Goal: Task Accomplishment & Management: Manage account settings

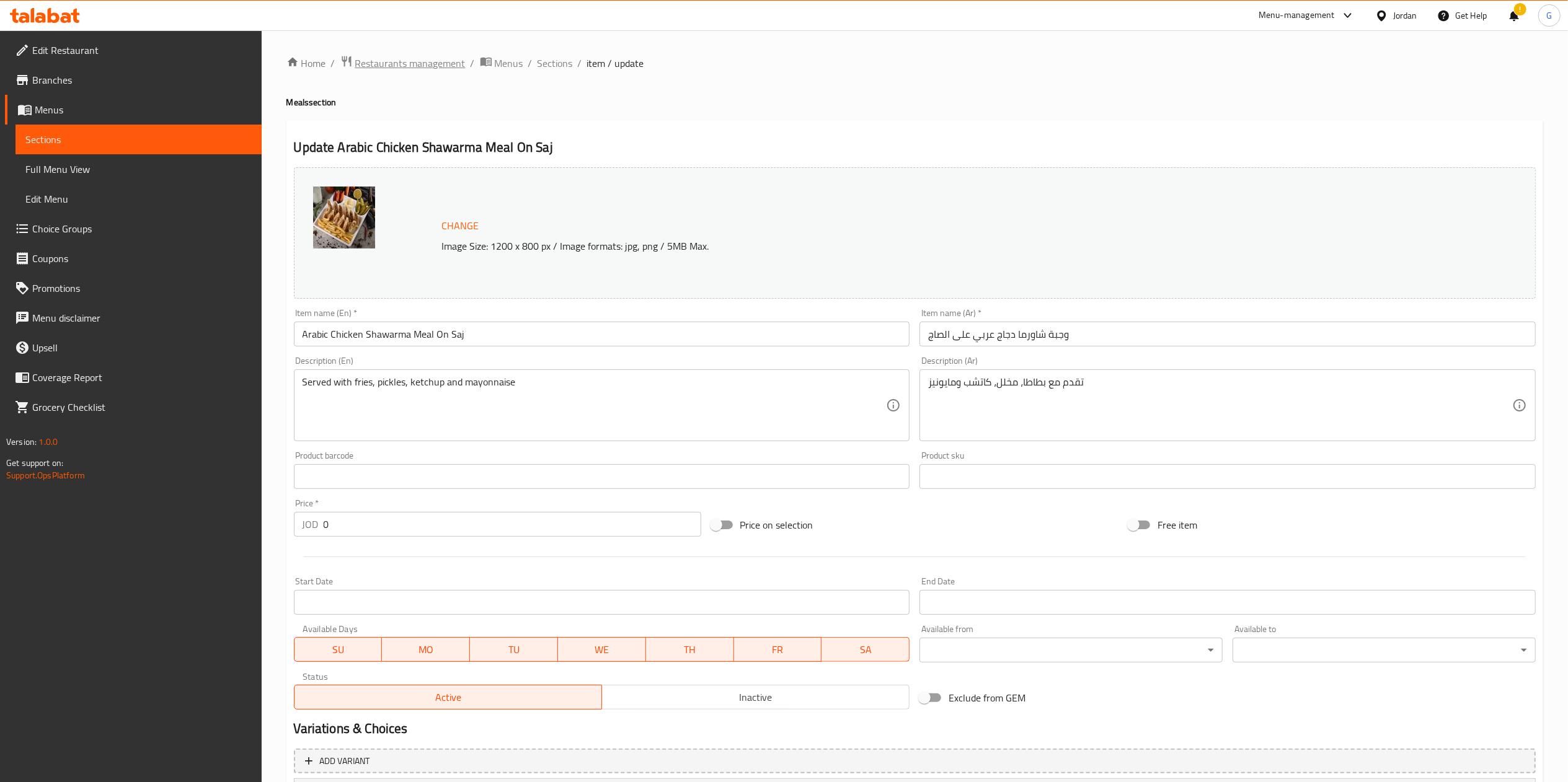
click at [428, 66] on span "Restaurants management" at bounding box center [411, 63] width 111 height 15
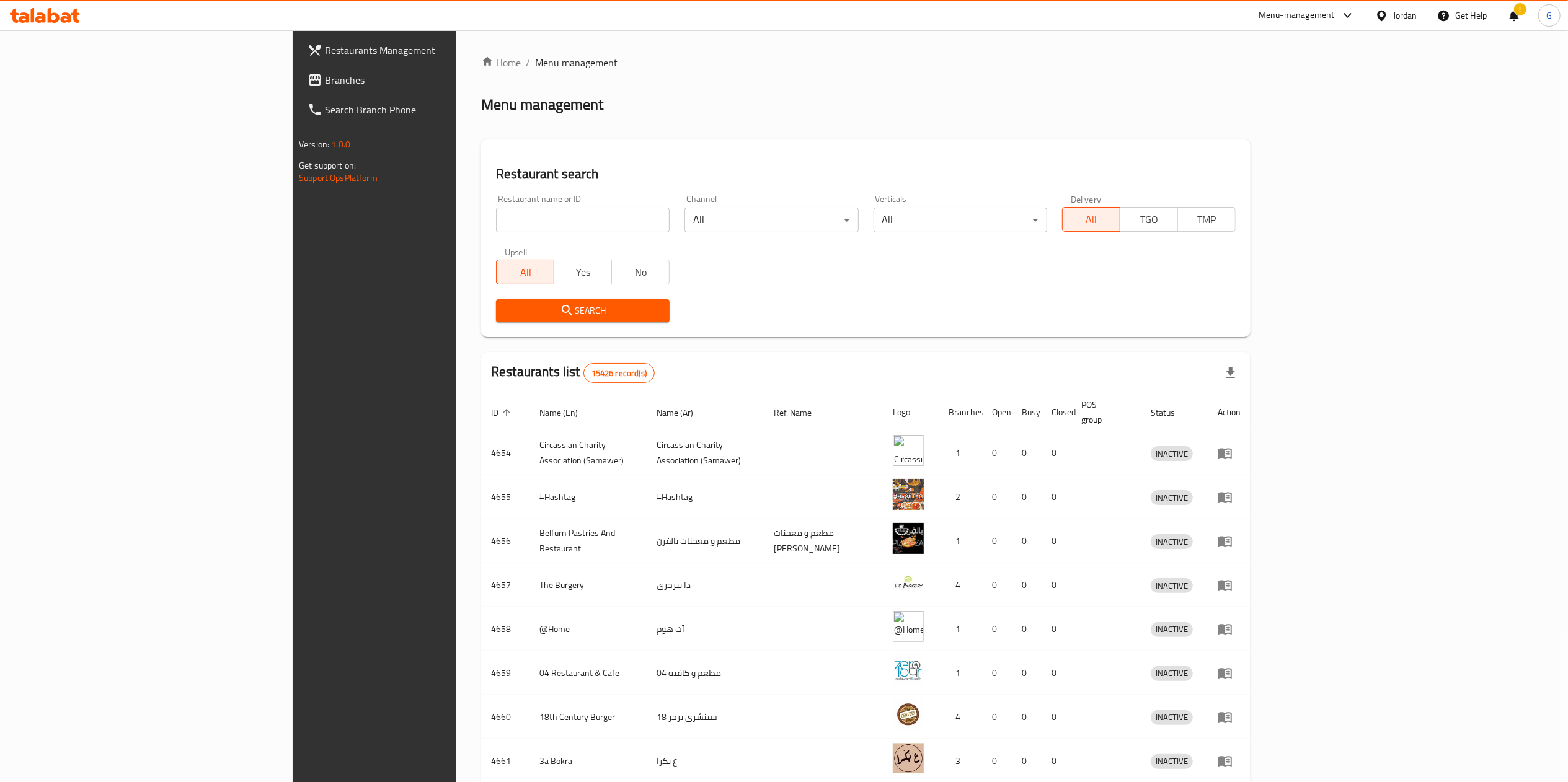
click at [496, 213] on input "search" at bounding box center [582, 220] width 174 height 25
type input "زهرة طبربور"
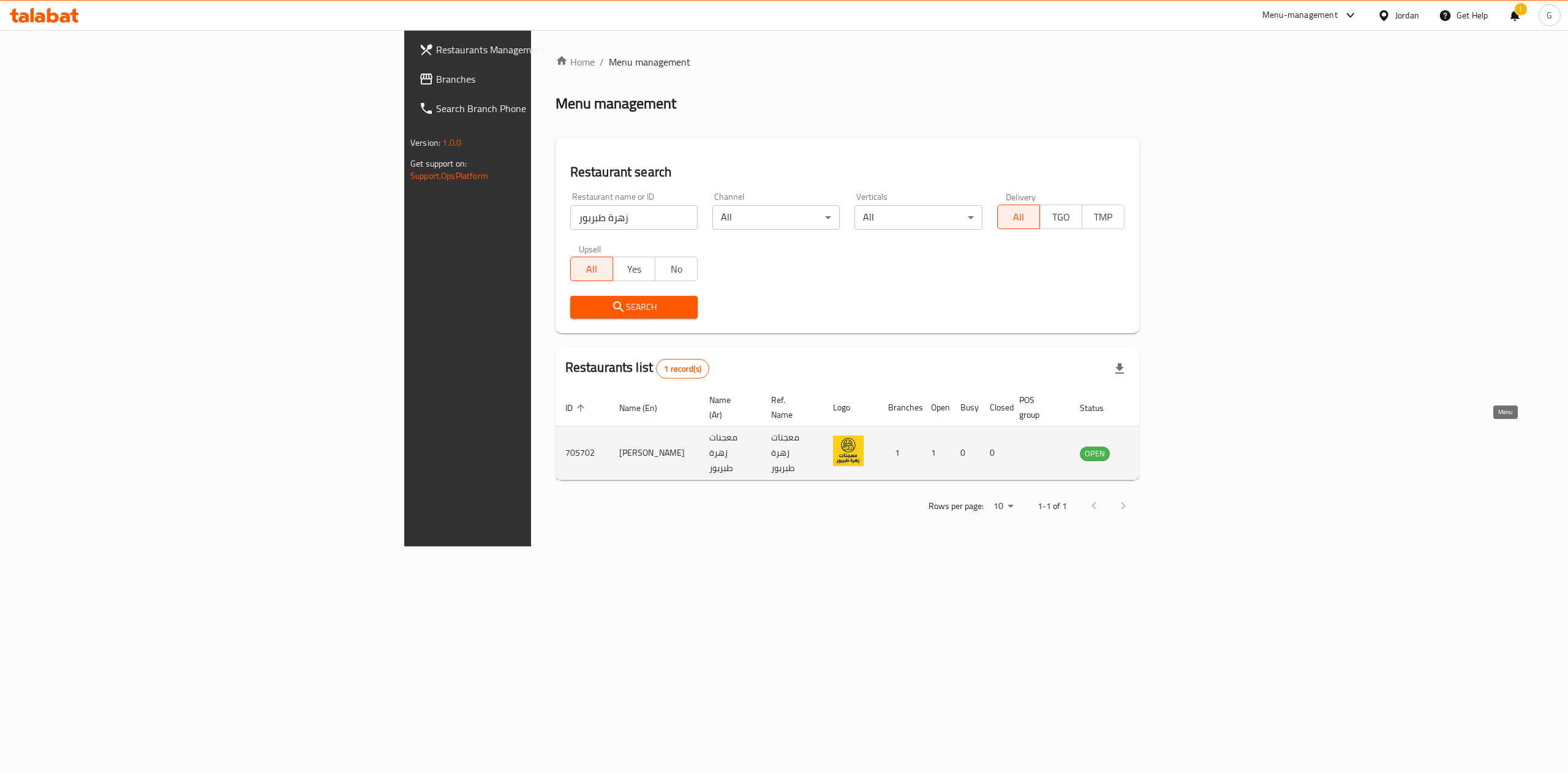
click at [1159, 446] on icon "enhanced table" at bounding box center [1151, 453] width 15 height 15
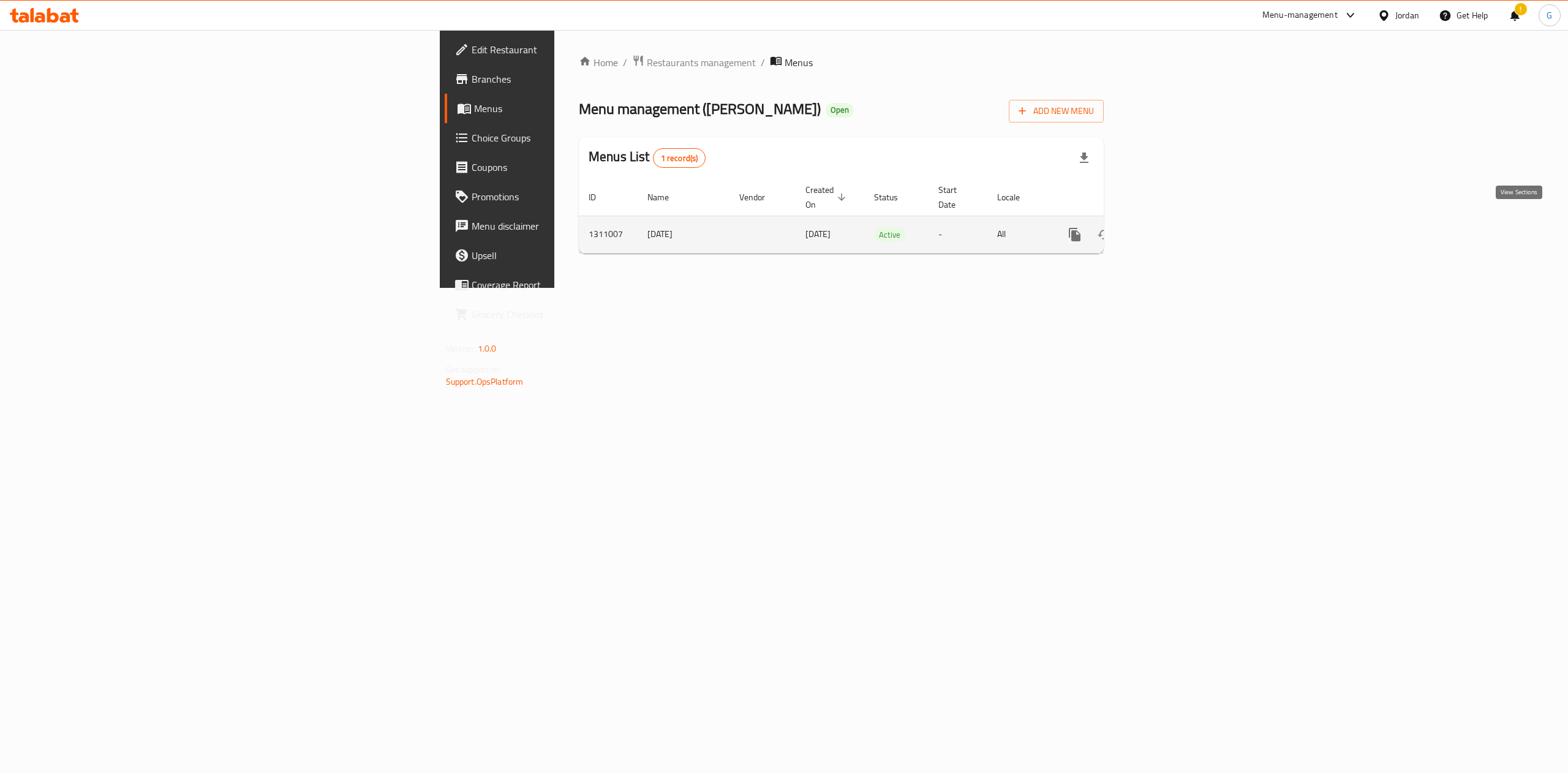
click at [1178, 220] on link "enhanced table" at bounding box center [1163, 235] width 29 height 29
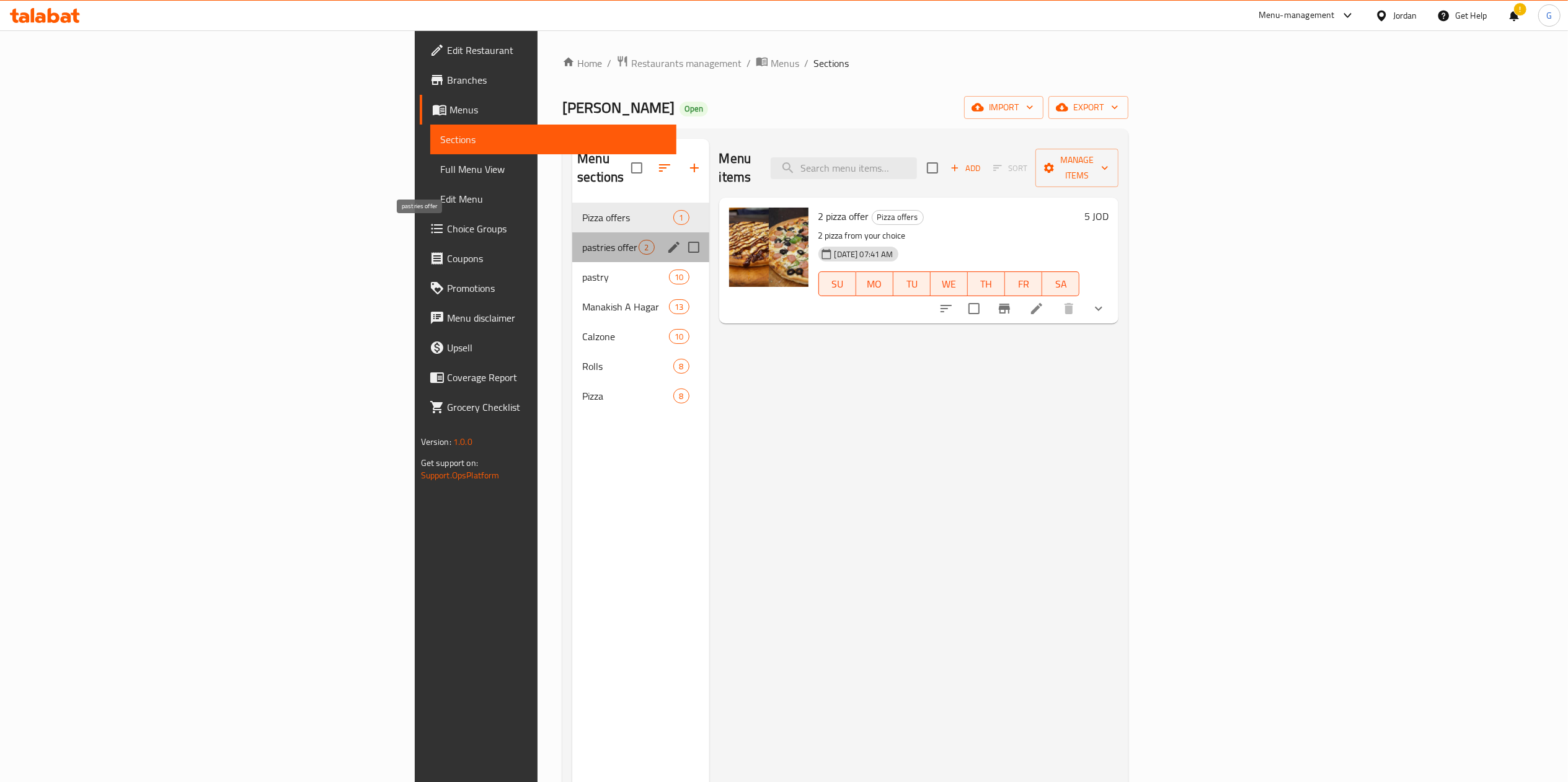
click at [582, 240] on span "pastries offer" at bounding box center [611, 247] width 57 height 15
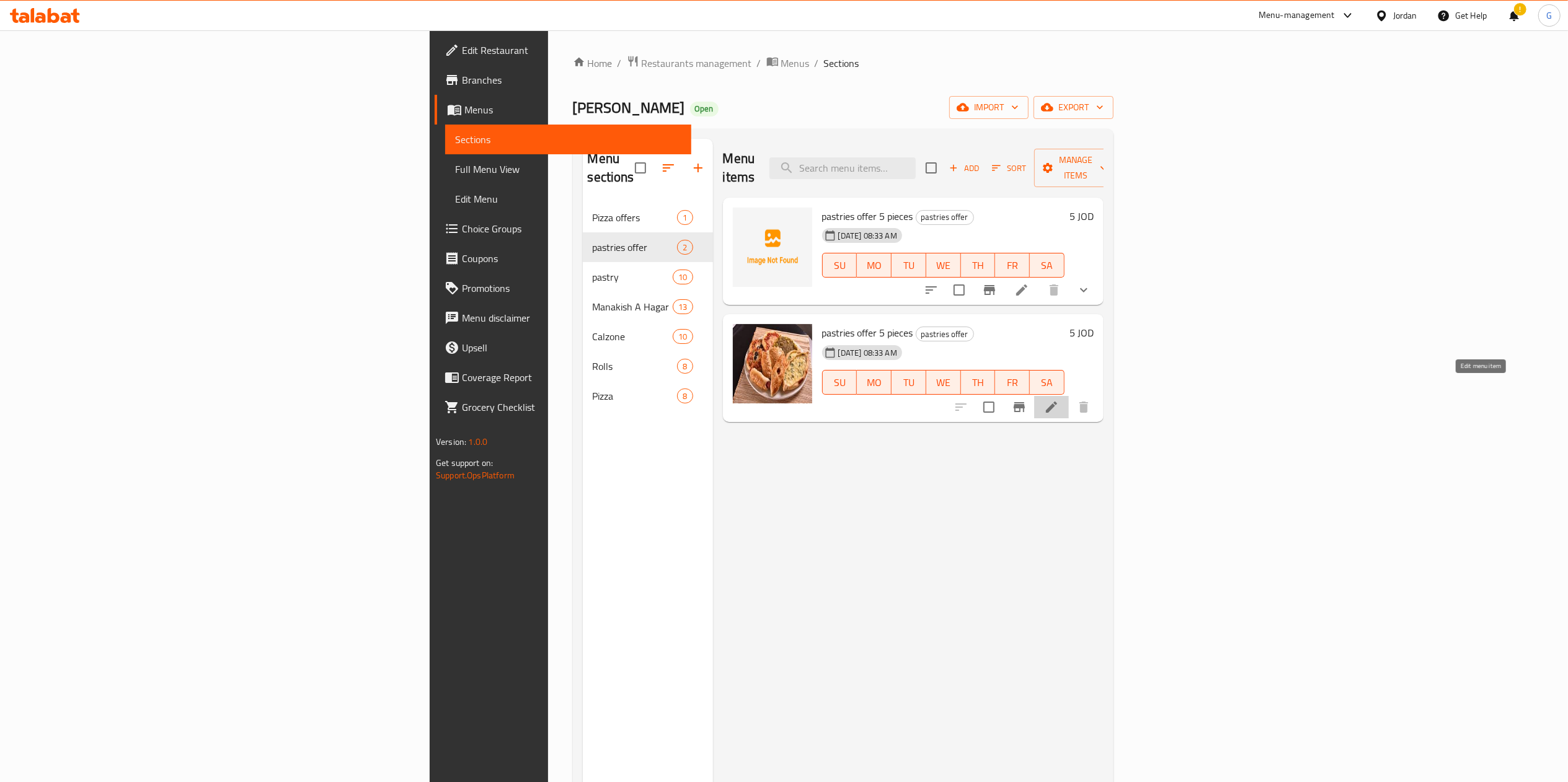
click at [1057, 402] on icon at bounding box center [1052, 408] width 11 height 11
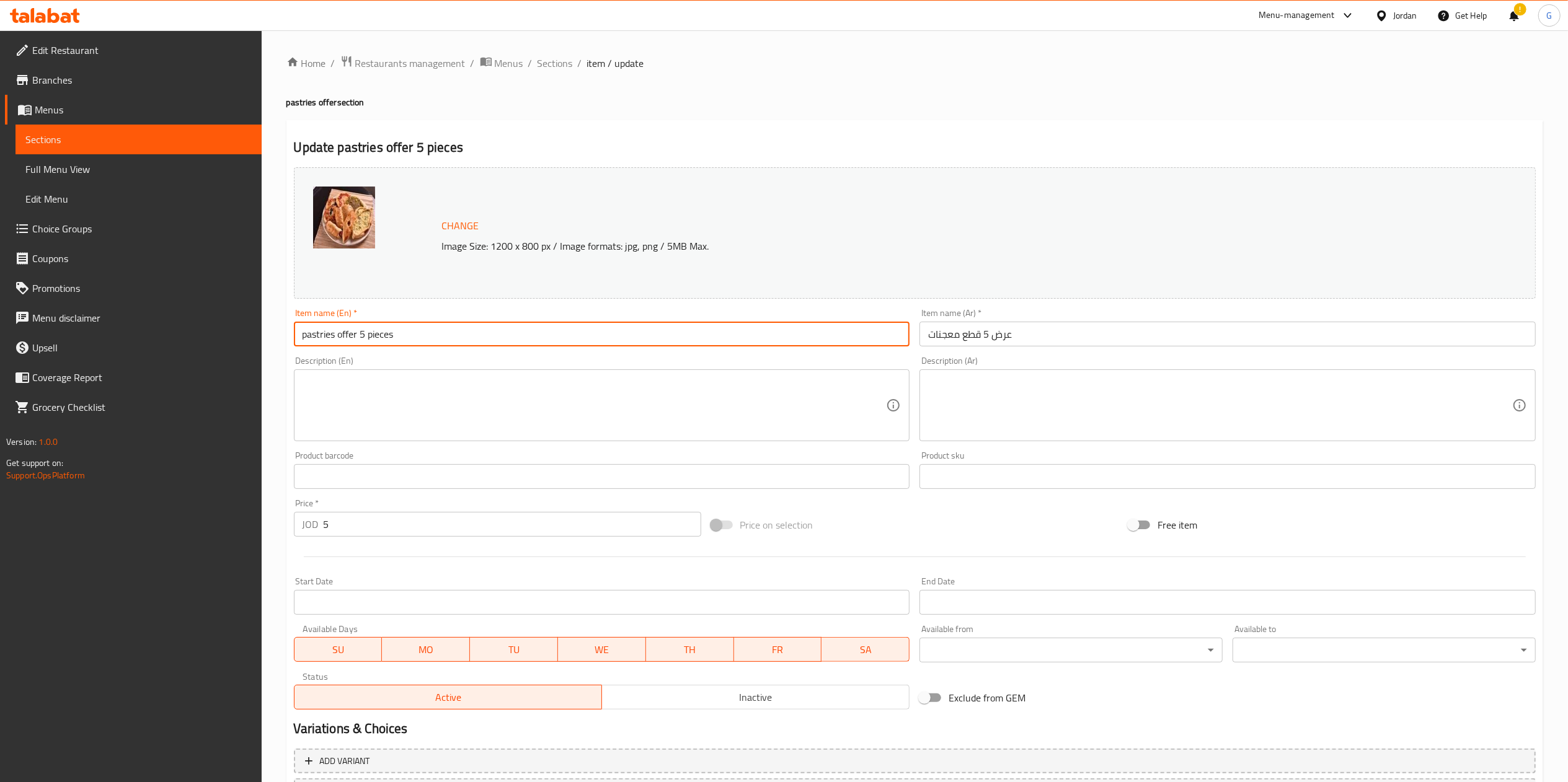
click at [358, 336] on input "pastries offer 5 pieces" at bounding box center [601, 334] width 616 height 25
click at [362, 337] on input "pastries offer 5 pieces" at bounding box center [601, 334] width 616 height 25
type input "pastries offer 20 pieces"
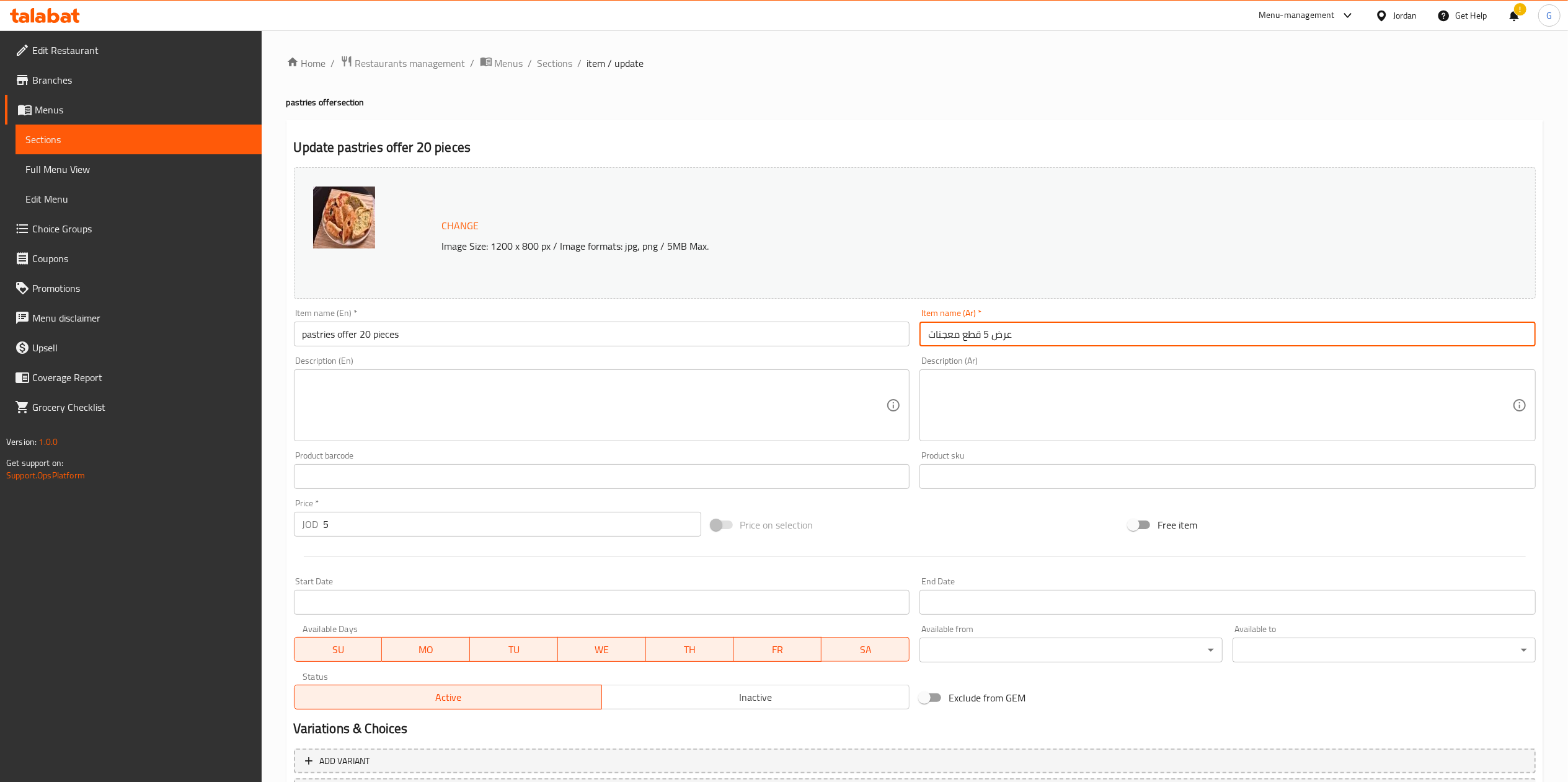
click at [989, 331] on input "عرض 5 قطع معجنات" at bounding box center [1228, 334] width 616 height 25
click at [984, 333] on input "عرض 5 قطع معجنات" at bounding box center [1228, 334] width 616 height 25
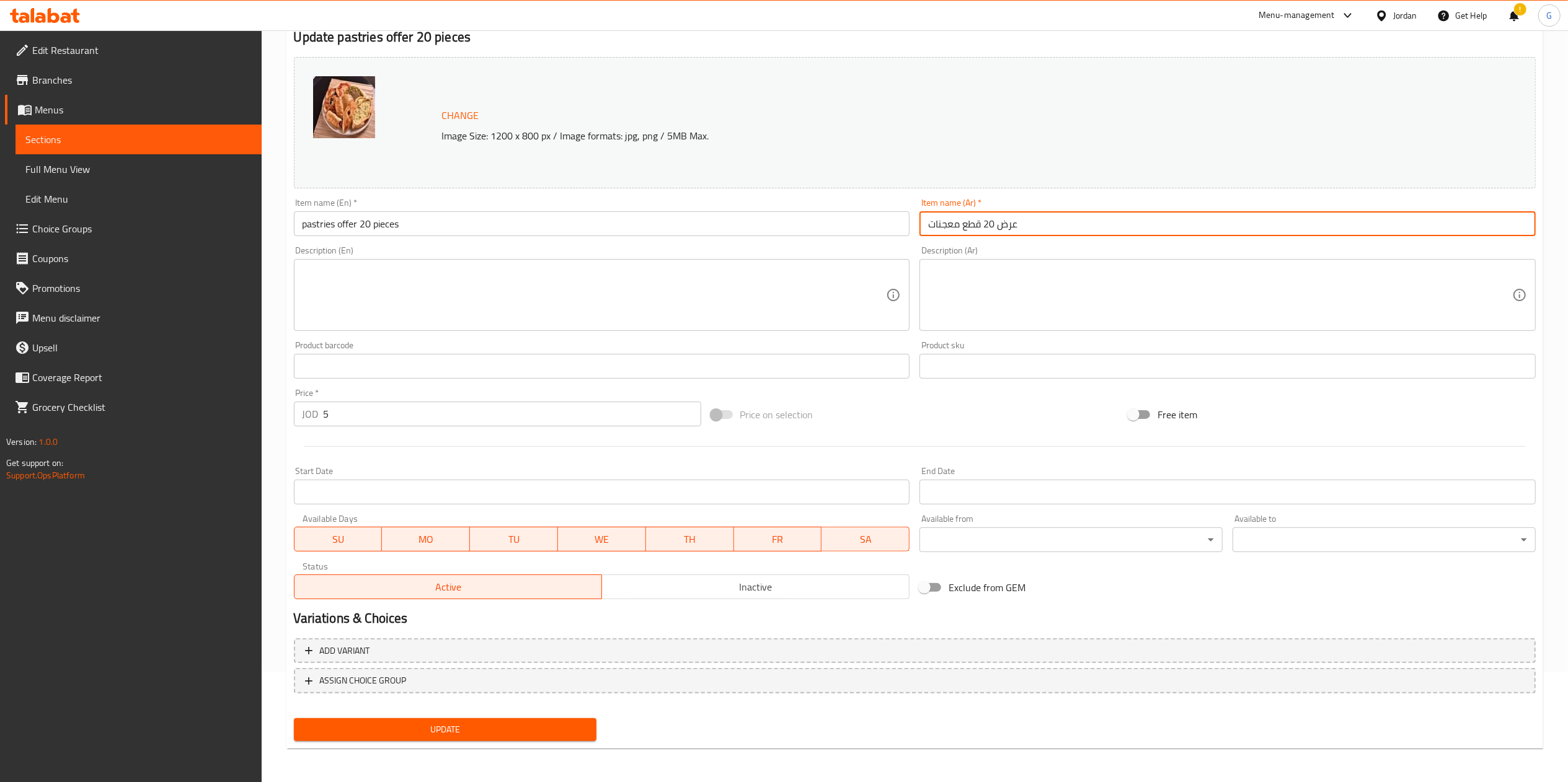
type input "عرض 20 قطع معجنات"
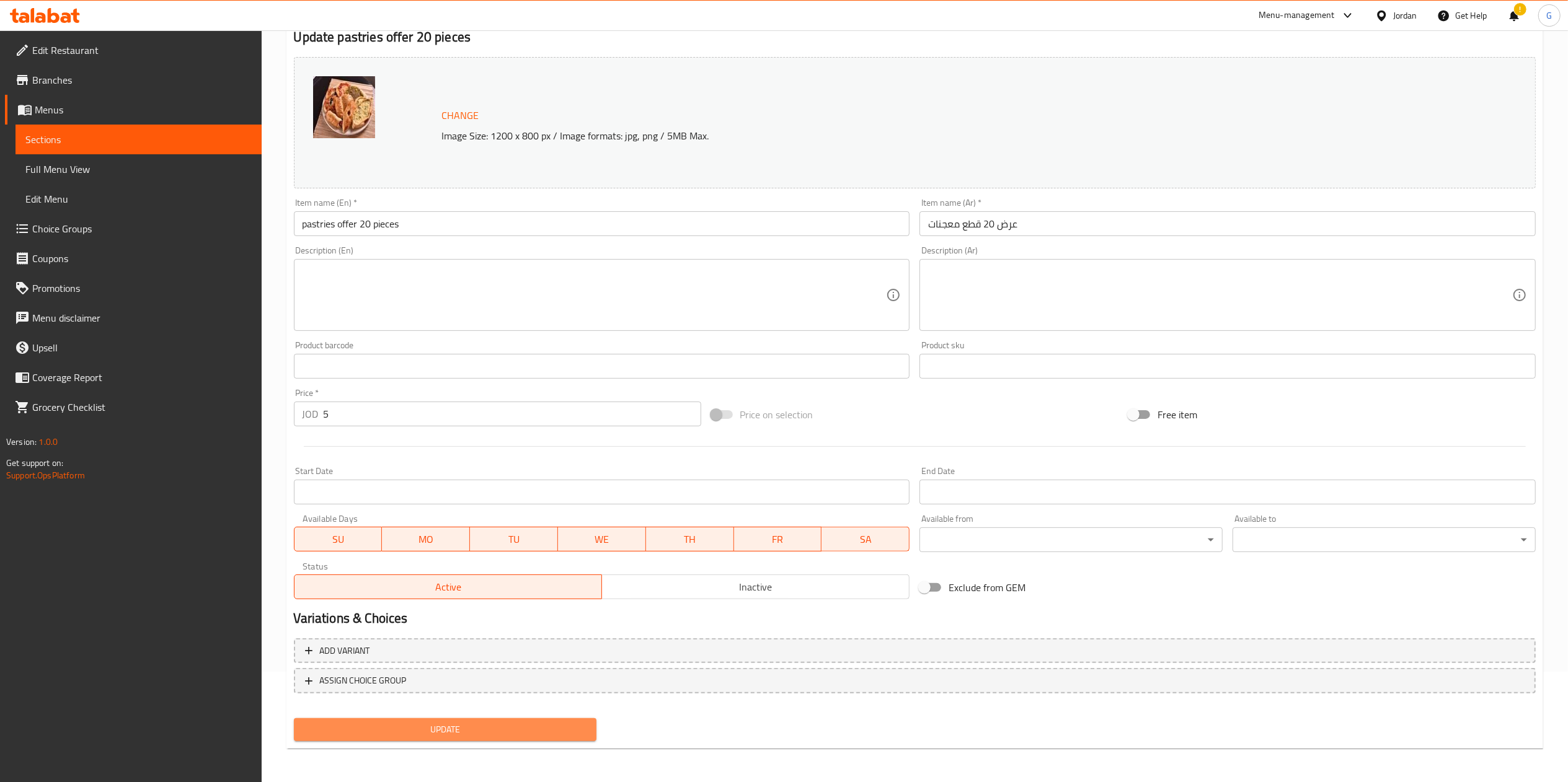
click at [449, 724] on span "Update" at bounding box center [445, 730] width 284 height 16
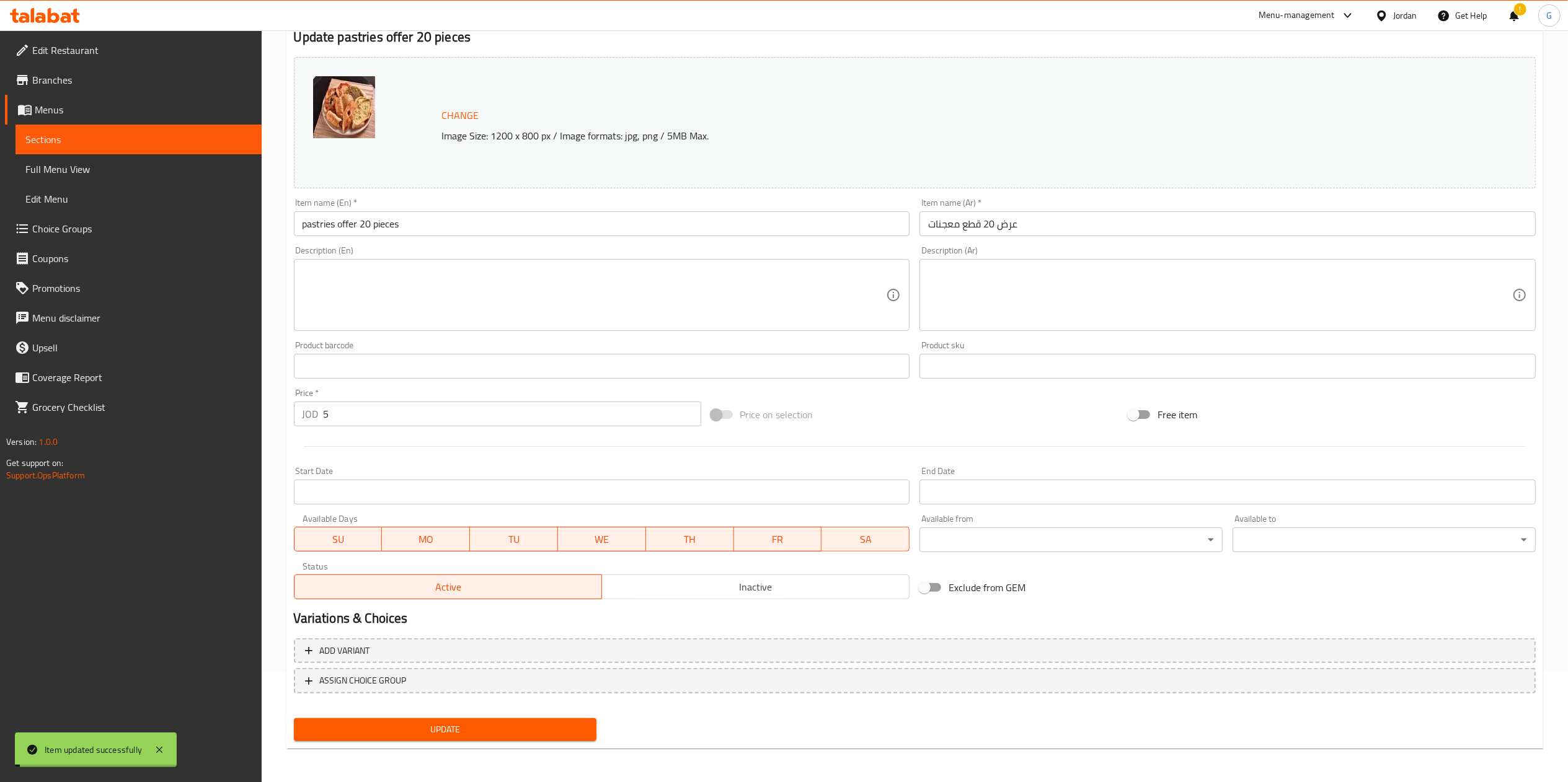
scroll to position [0, 0]
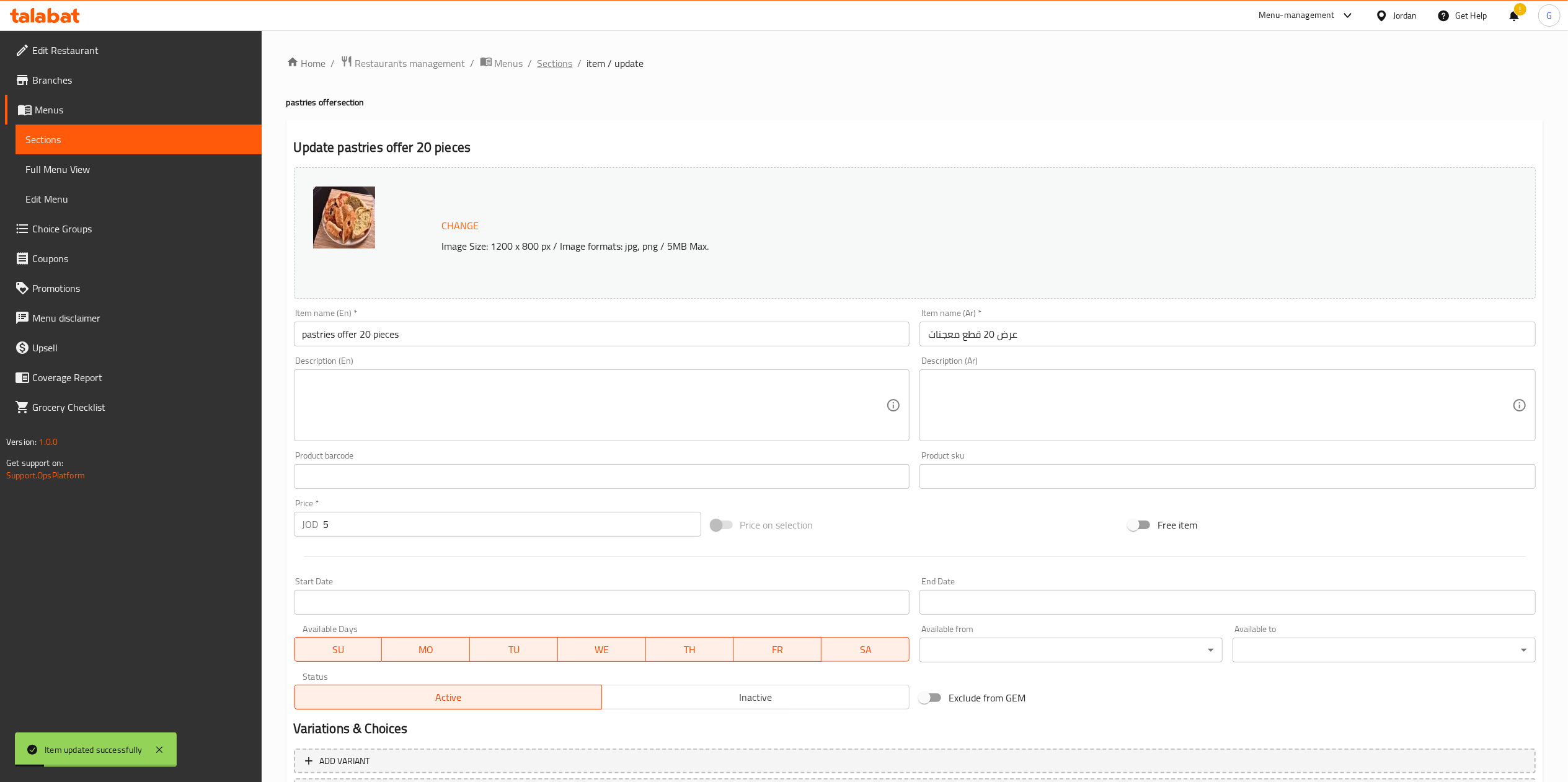
click at [546, 60] on span "Sections" at bounding box center [555, 63] width 35 height 15
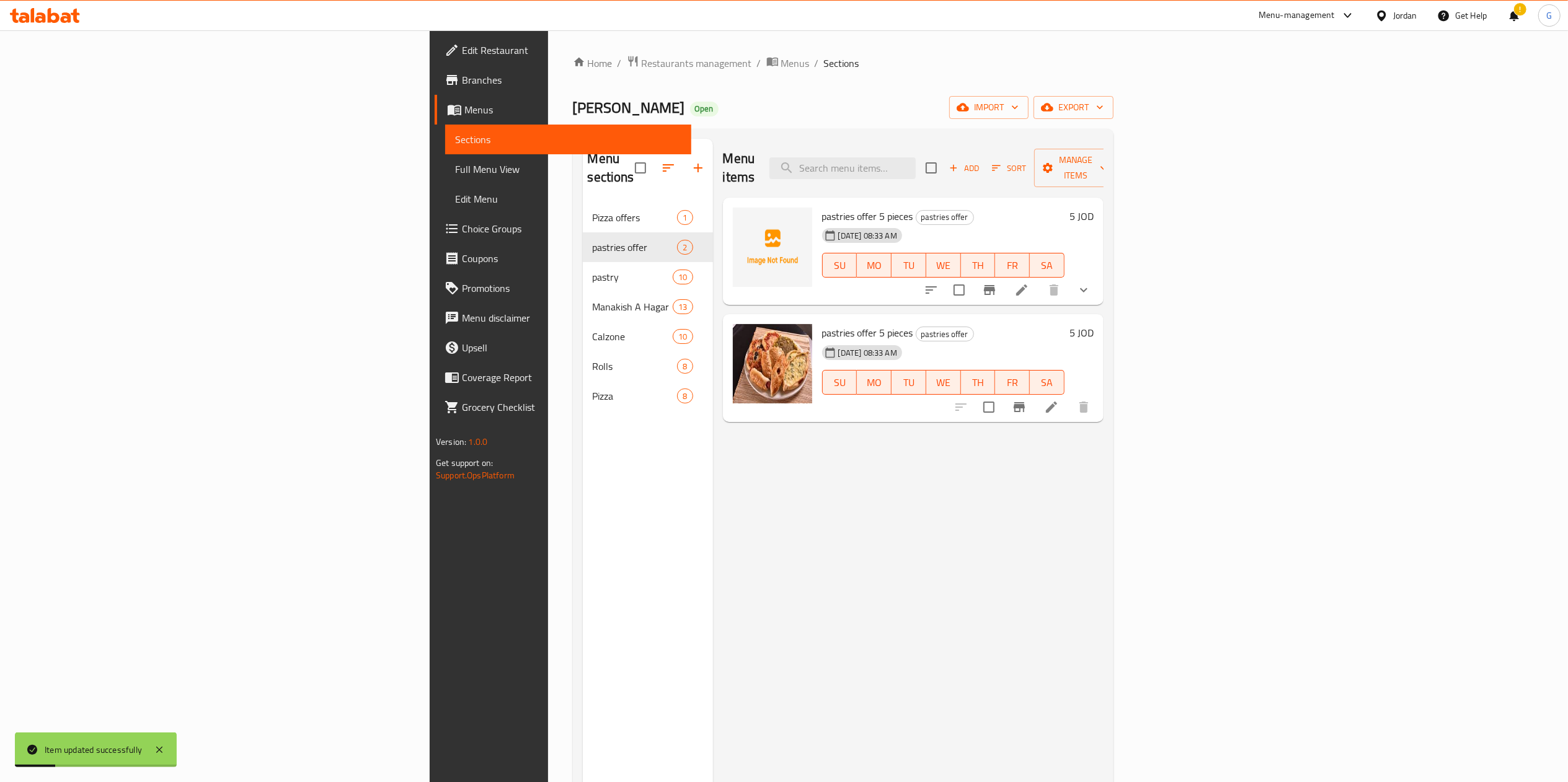
click at [824, 60] on span "Sections" at bounding box center [842, 63] width 35 height 15
click at [1059, 400] on icon at bounding box center [1051, 407] width 15 height 15
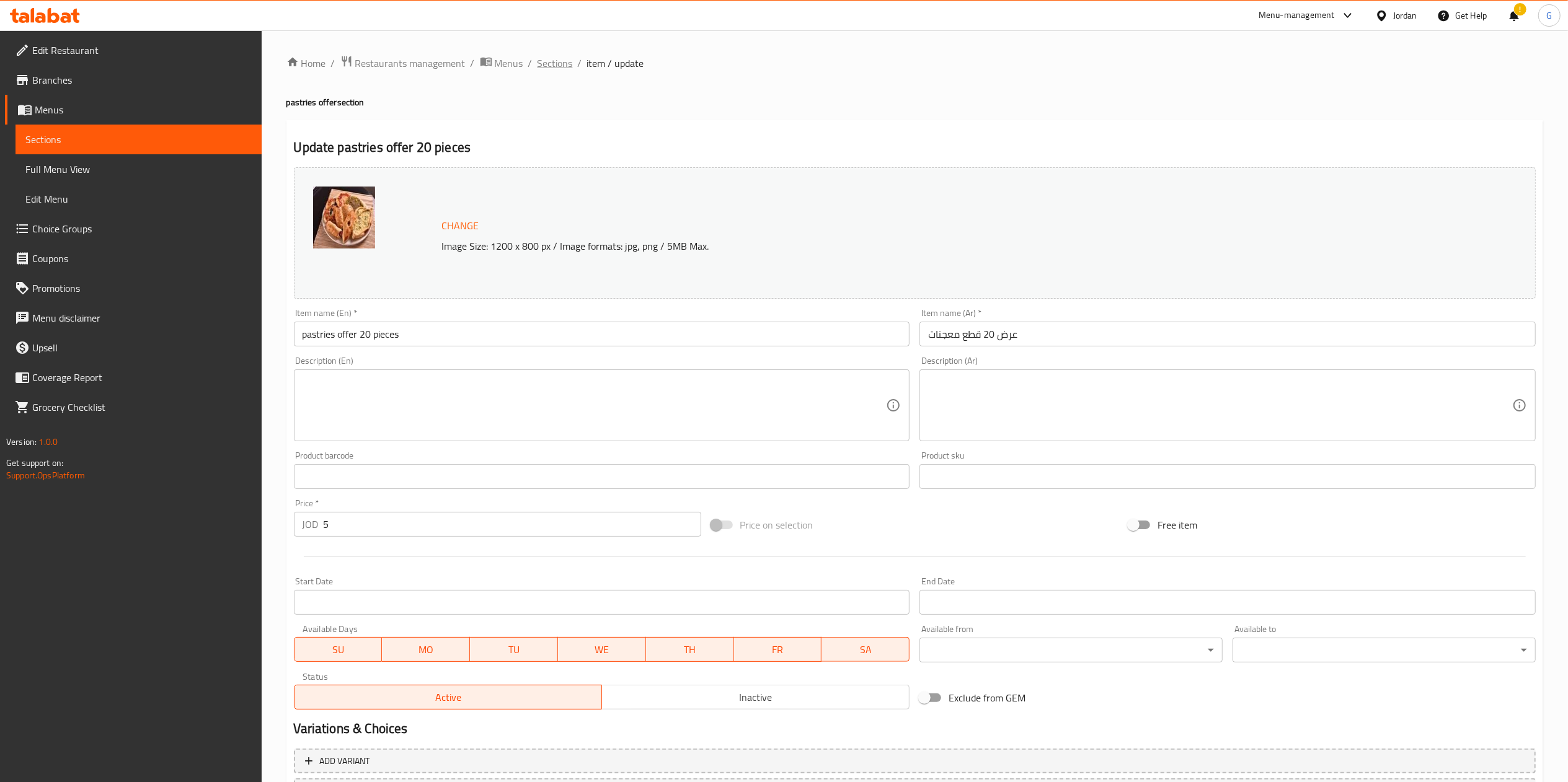
click at [542, 62] on span "Sections" at bounding box center [555, 63] width 35 height 15
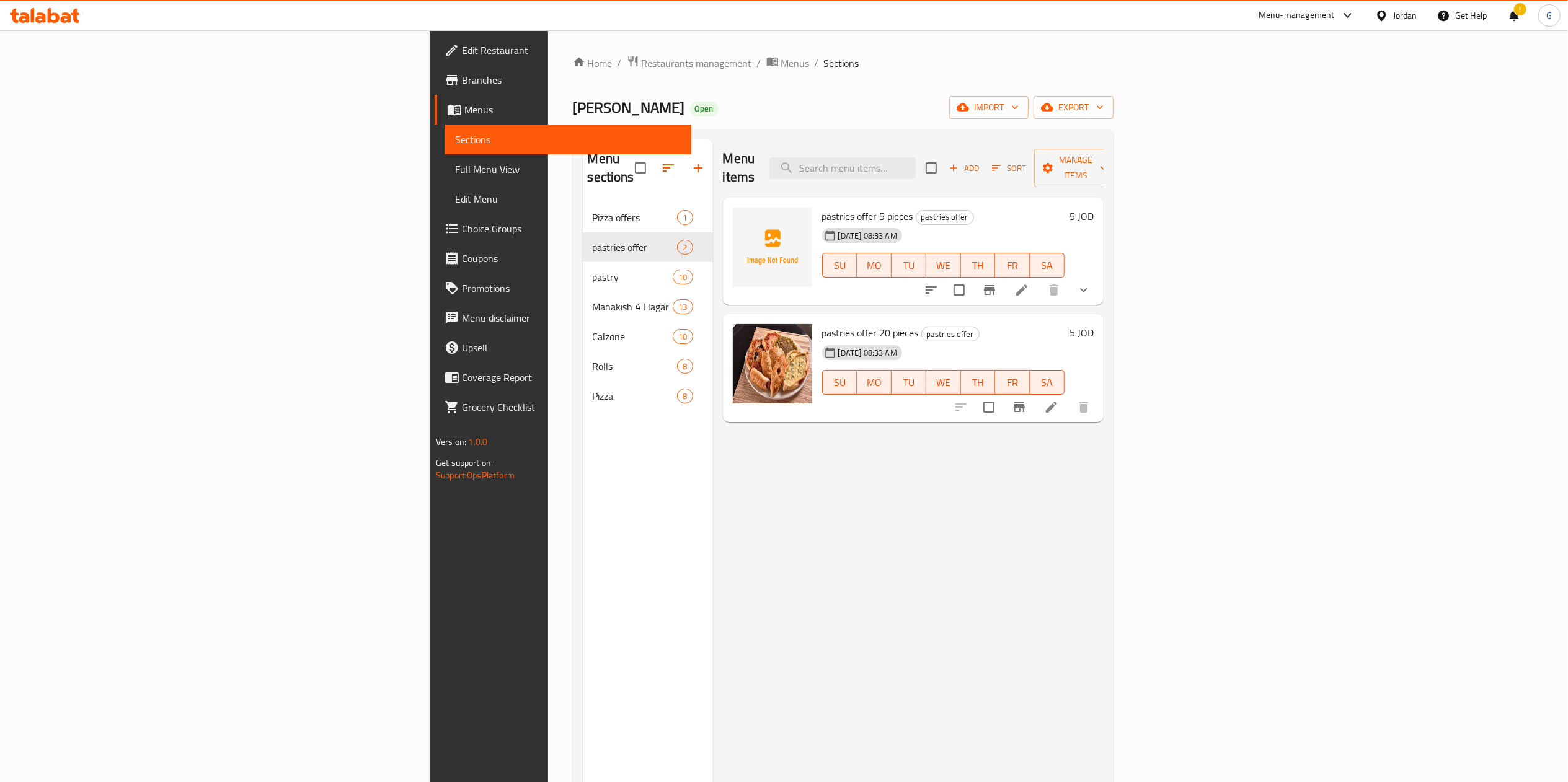
click at [642, 56] on span "Restaurants management" at bounding box center [697, 63] width 111 height 15
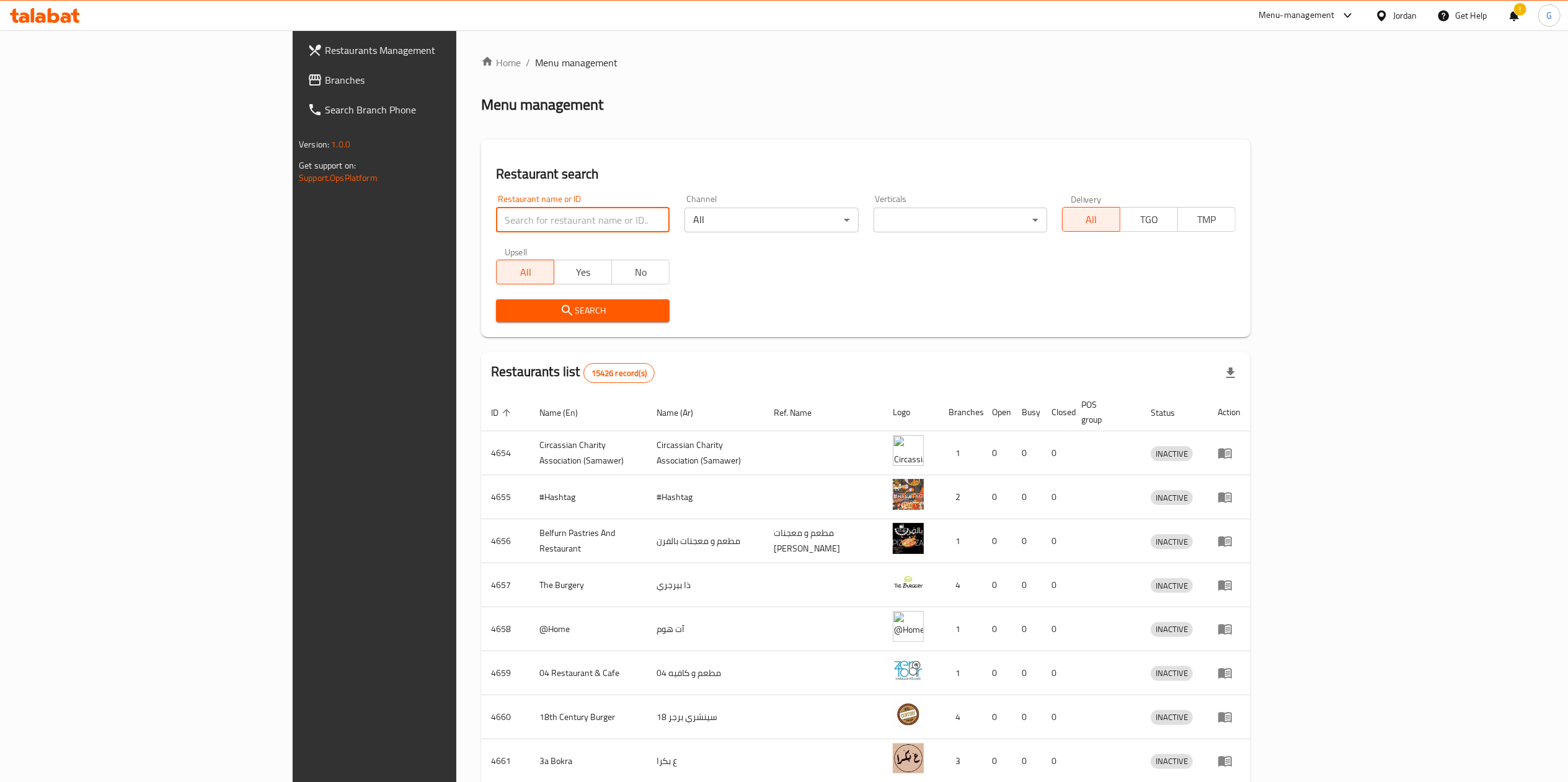
click at [496, 213] on input "search" at bounding box center [582, 220] width 174 height 25
type input "derby"
click button "Search" at bounding box center [582, 311] width 174 height 23
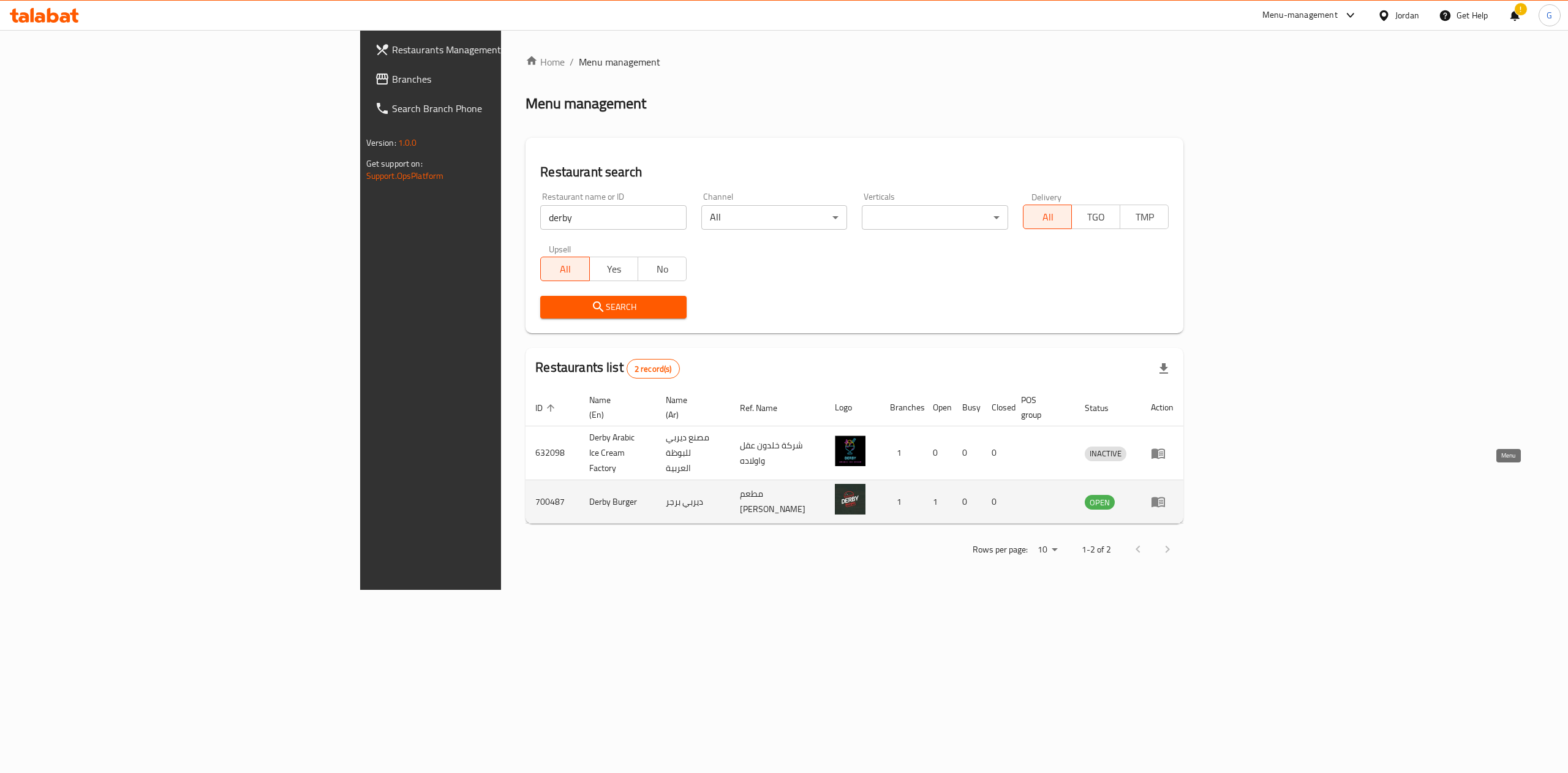
click at [1166, 495] on icon "enhanced table" at bounding box center [1158, 502] width 15 height 15
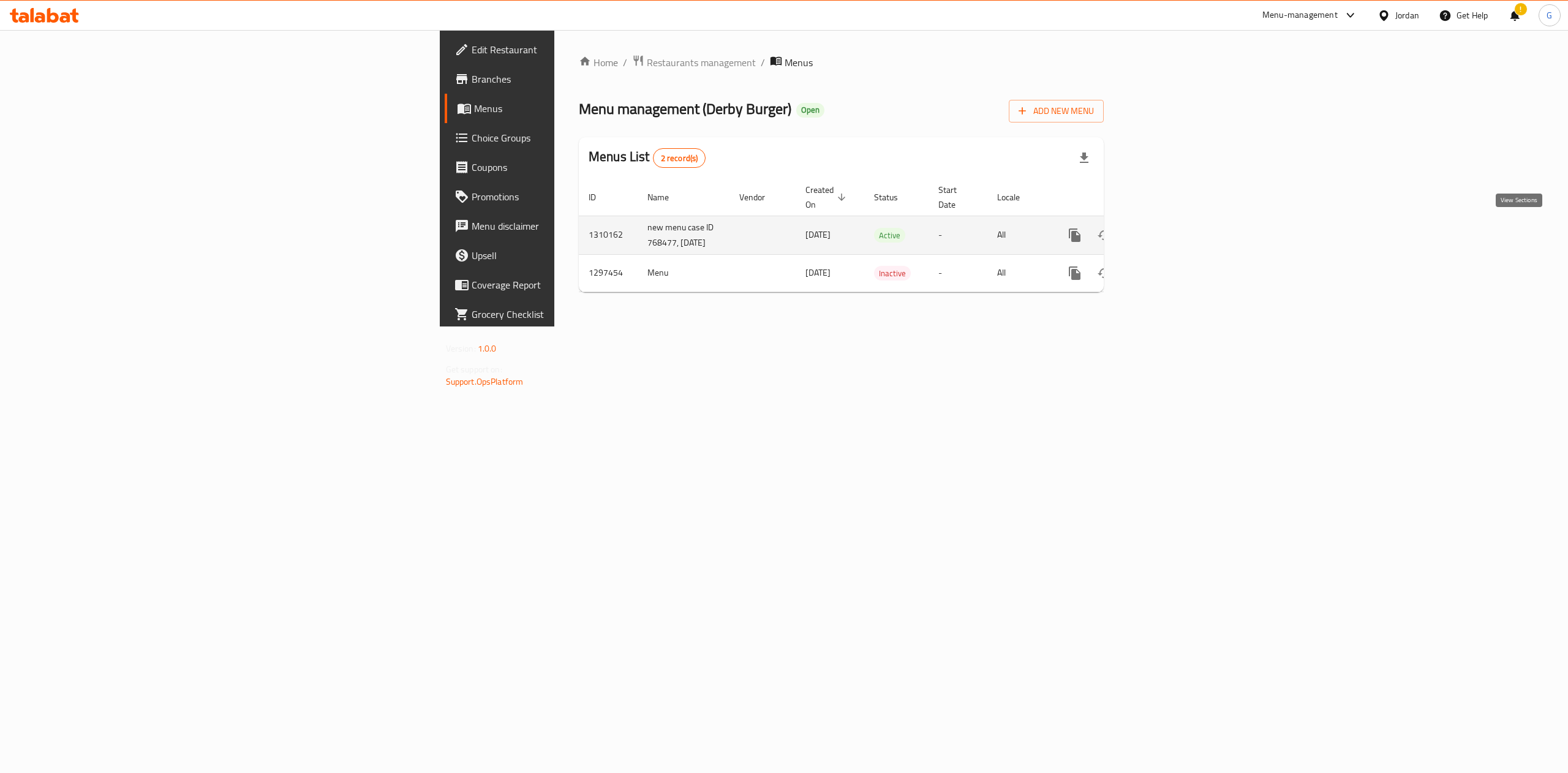
click at [1171, 231] on icon "enhanced table" at bounding box center [1163, 235] width 15 height 15
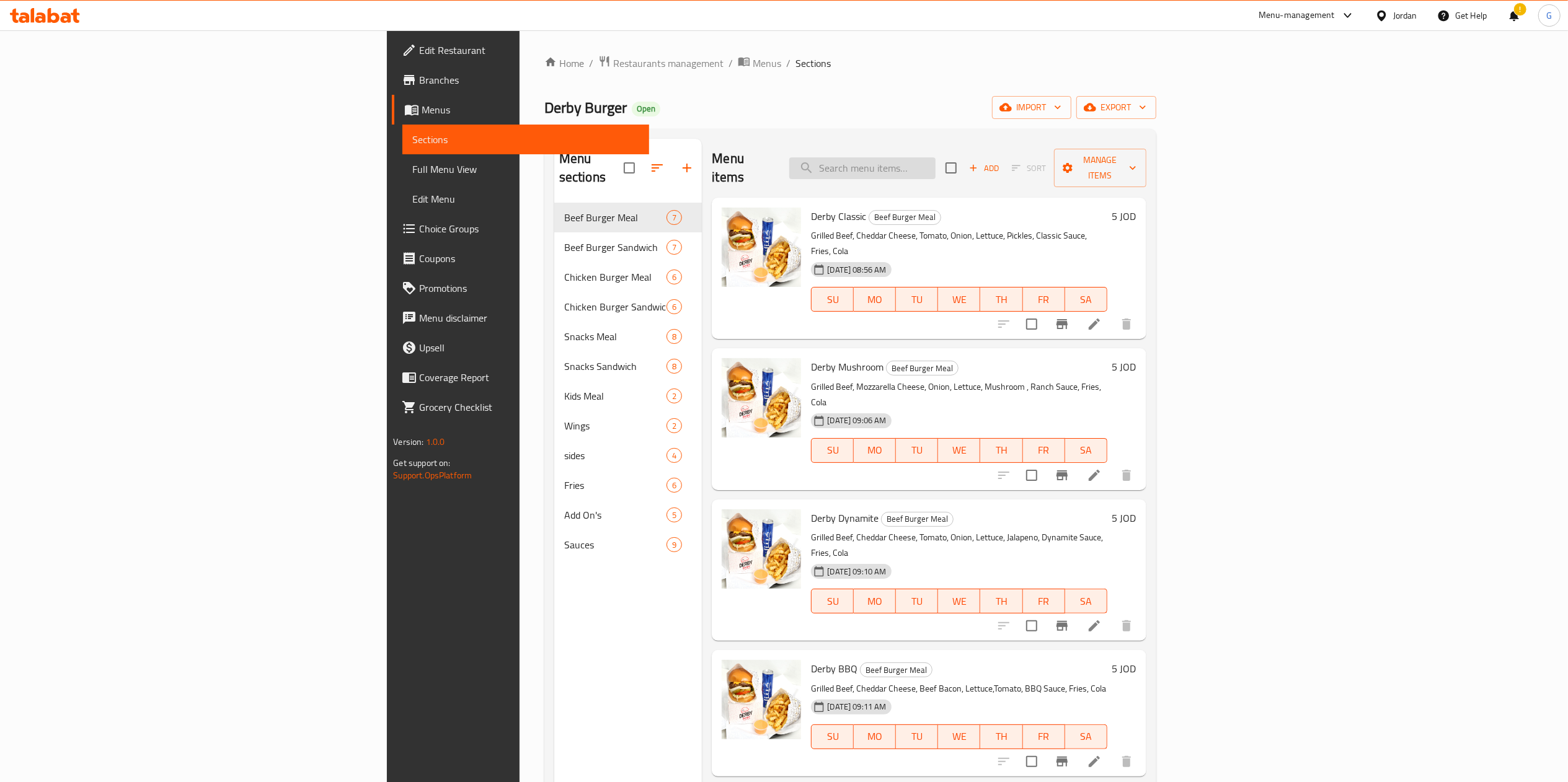
click at [935, 159] on input "search" at bounding box center [862, 168] width 146 height 22
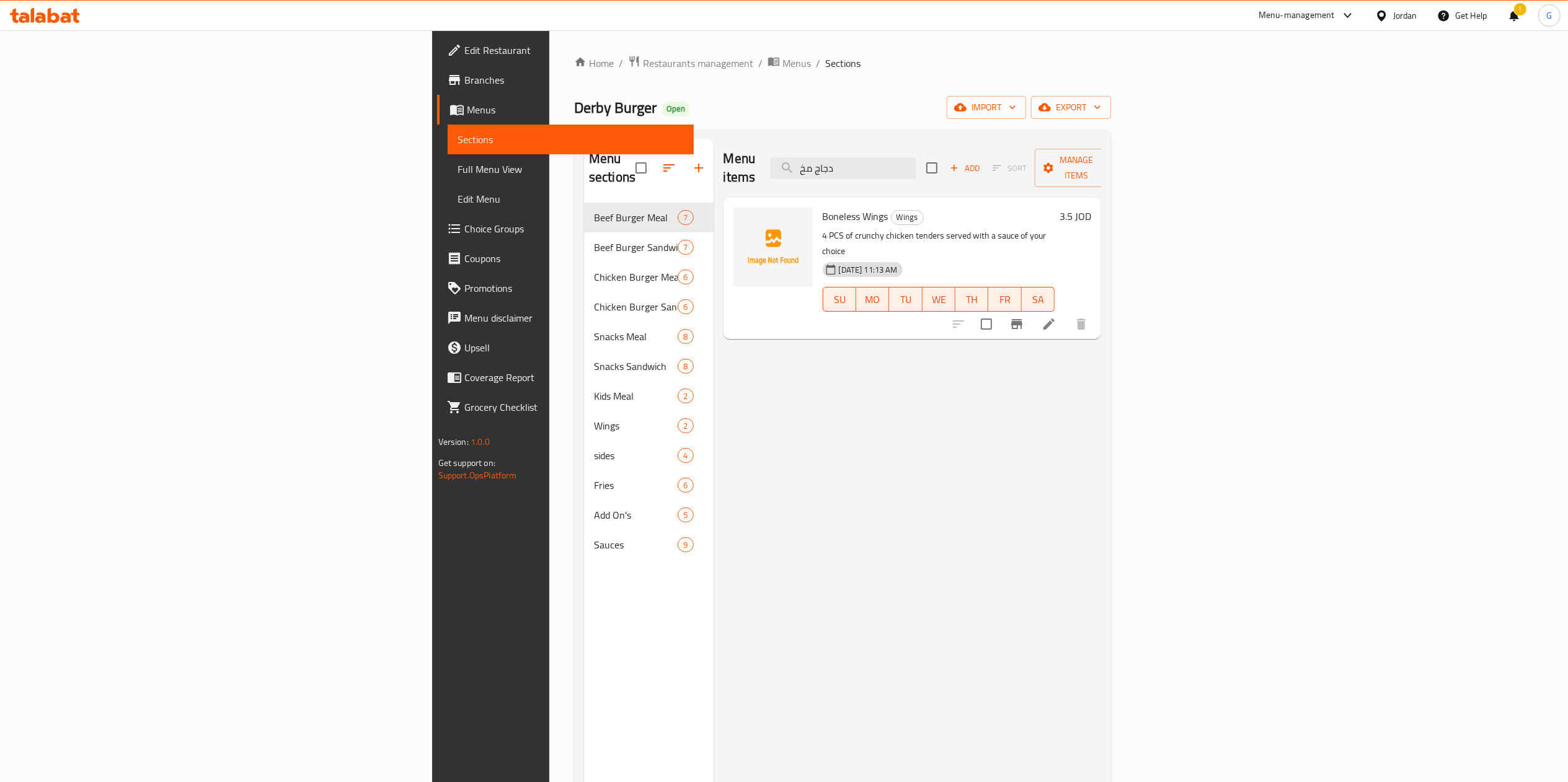
type input "دجاج مخ"
click at [1067, 313] on li at bounding box center [1049, 324] width 35 height 22
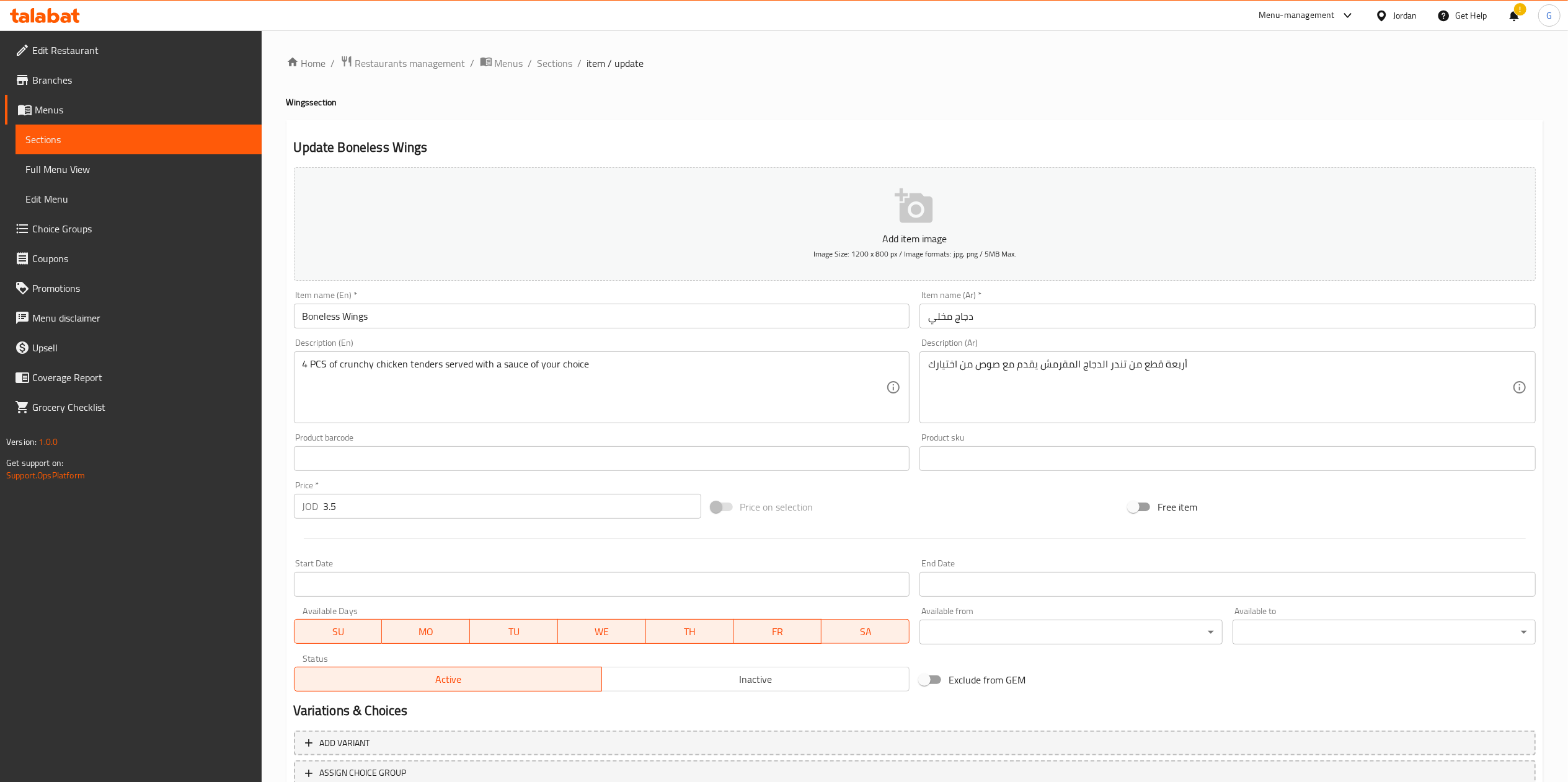
click at [1001, 313] on div at bounding box center [784, 391] width 1568 height 782
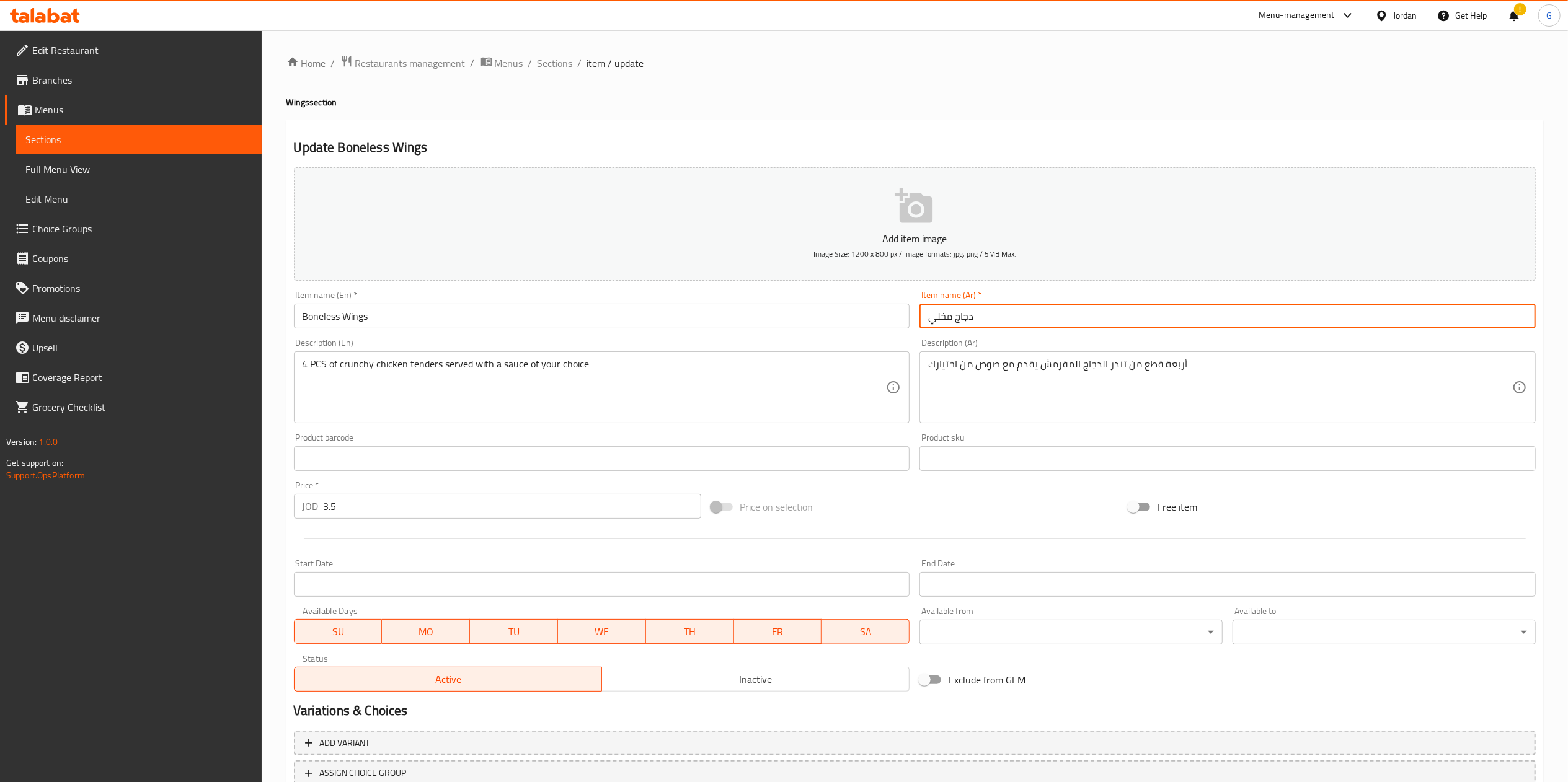
click at [1001, 313] on input "دجاج مخلي" at bounding box center [1228, 315] width 616 height 25
paste input "دلها بونليس"
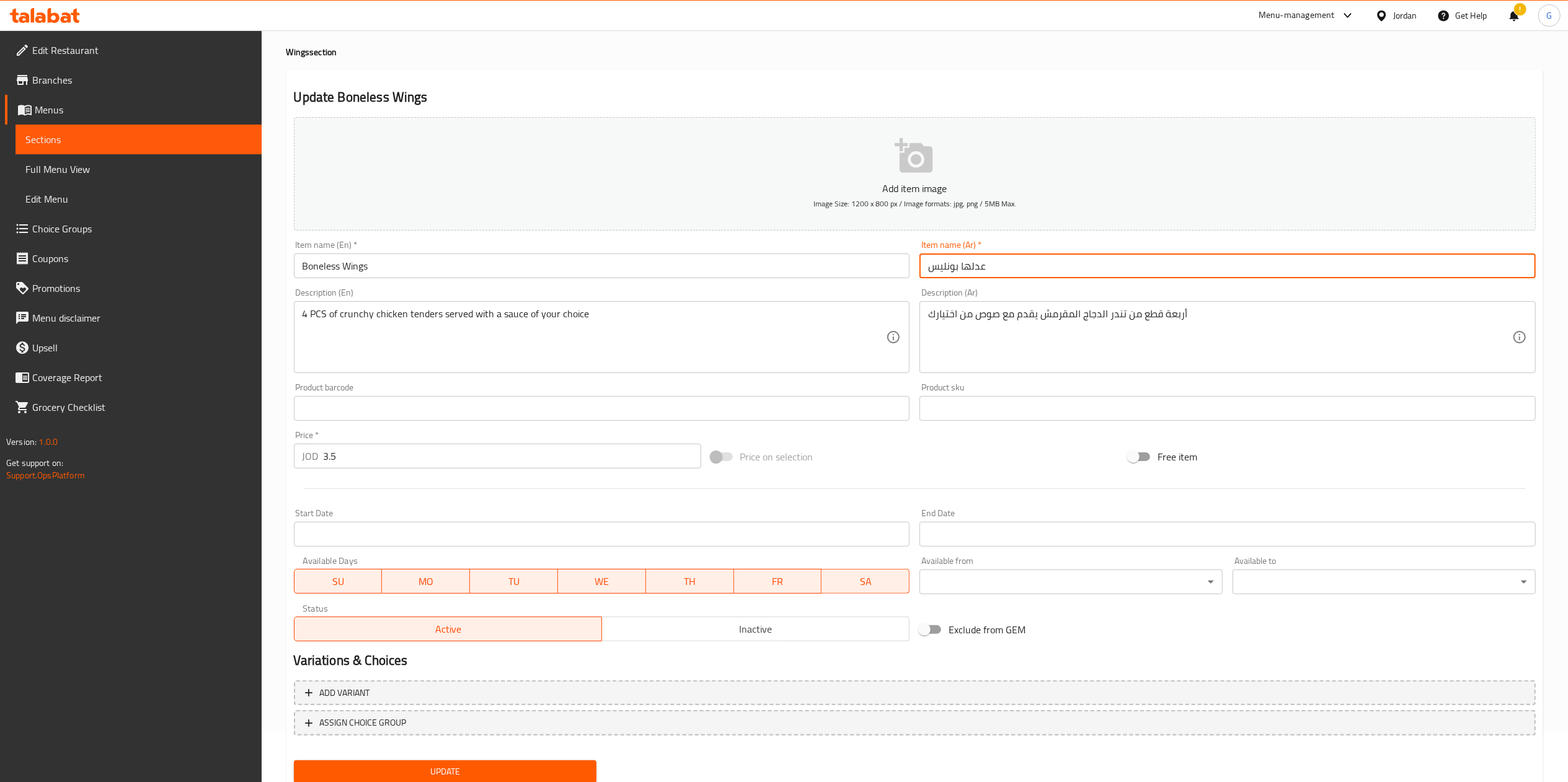
scroll to position [92, 0]
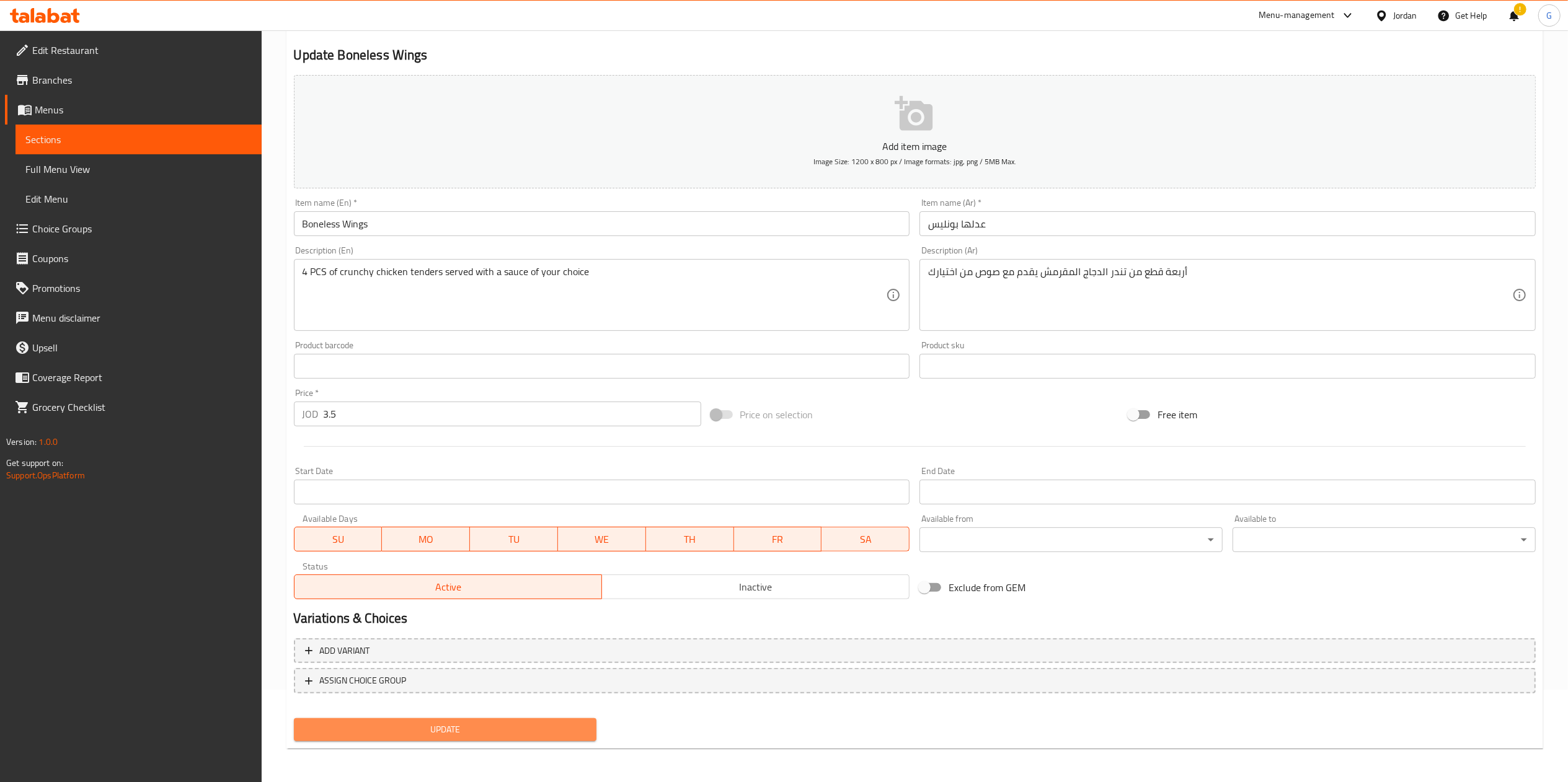
click at [477, 728] on span "Update" at bounding box center [445, 730] width 284 height 16
click at [982, 225] on input "عدلها بونليس" at bounding box center [1228, 223] width 616 height 25
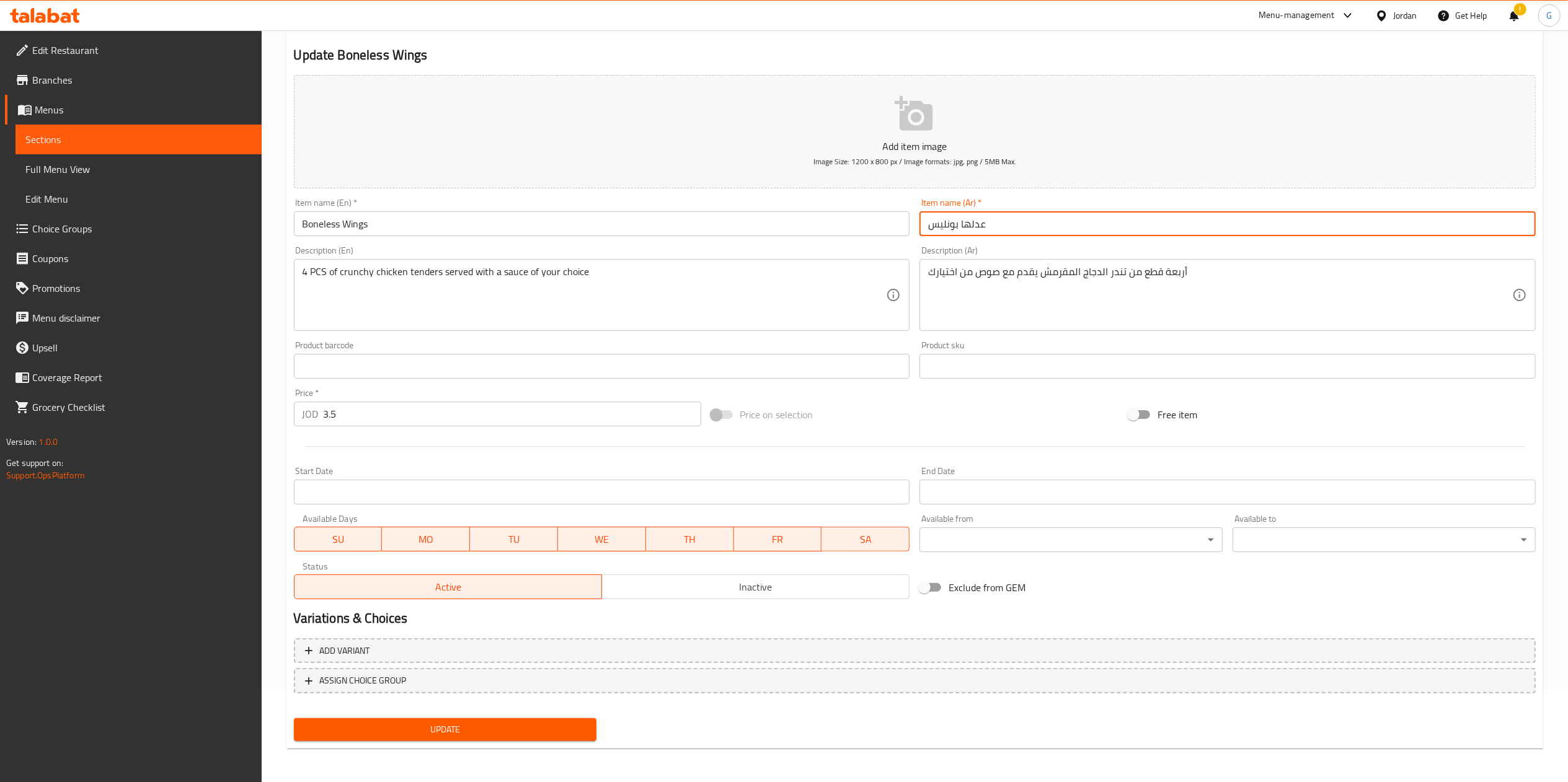
click at [982, 225] on input "عدلها بونليس" at bounding box center [1228, 223] width 616 height 25
type input "بونليس"
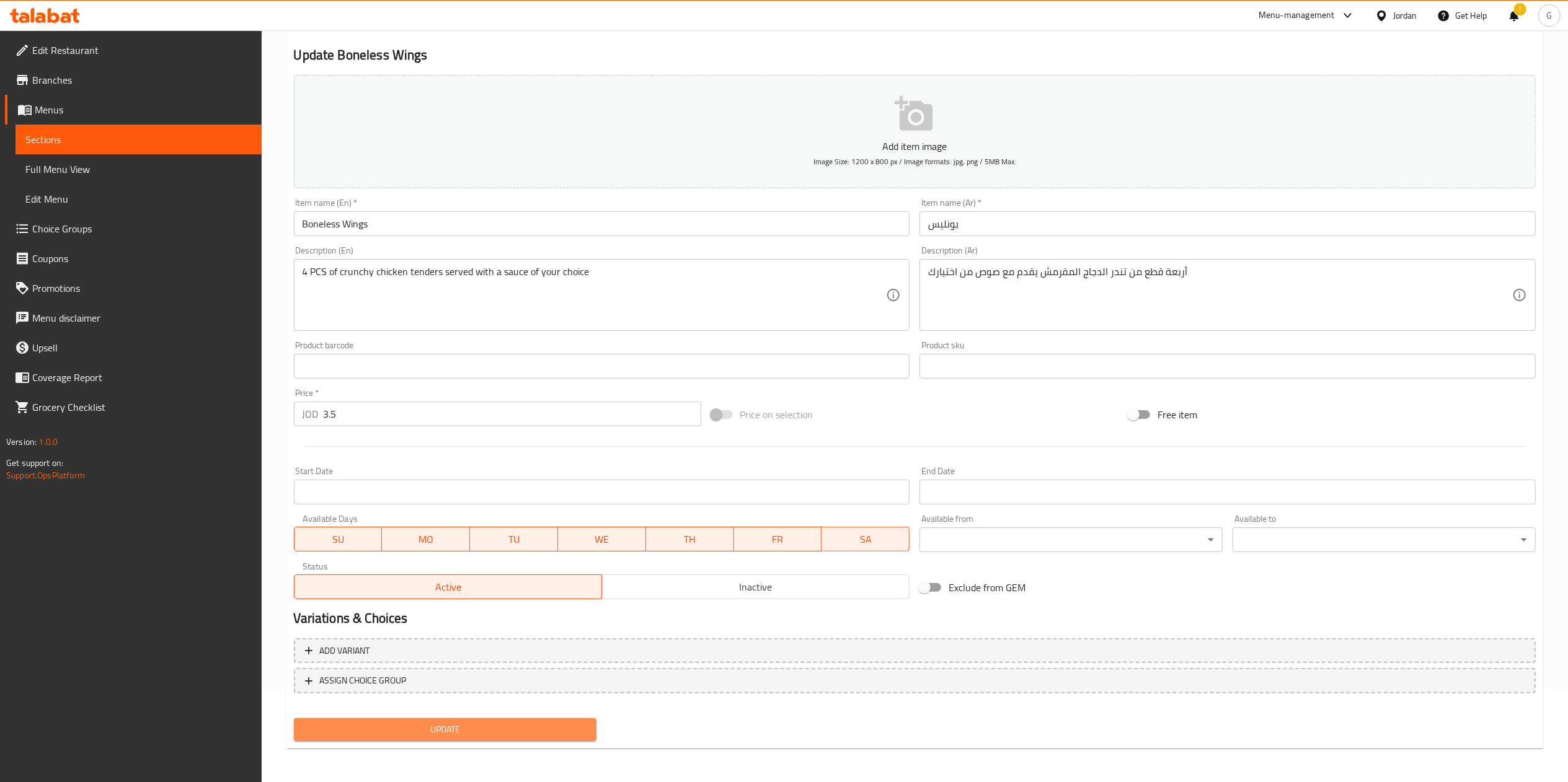
click at [490, 733] on span "Update" at bounding box center [445, 730] width 284 height 16
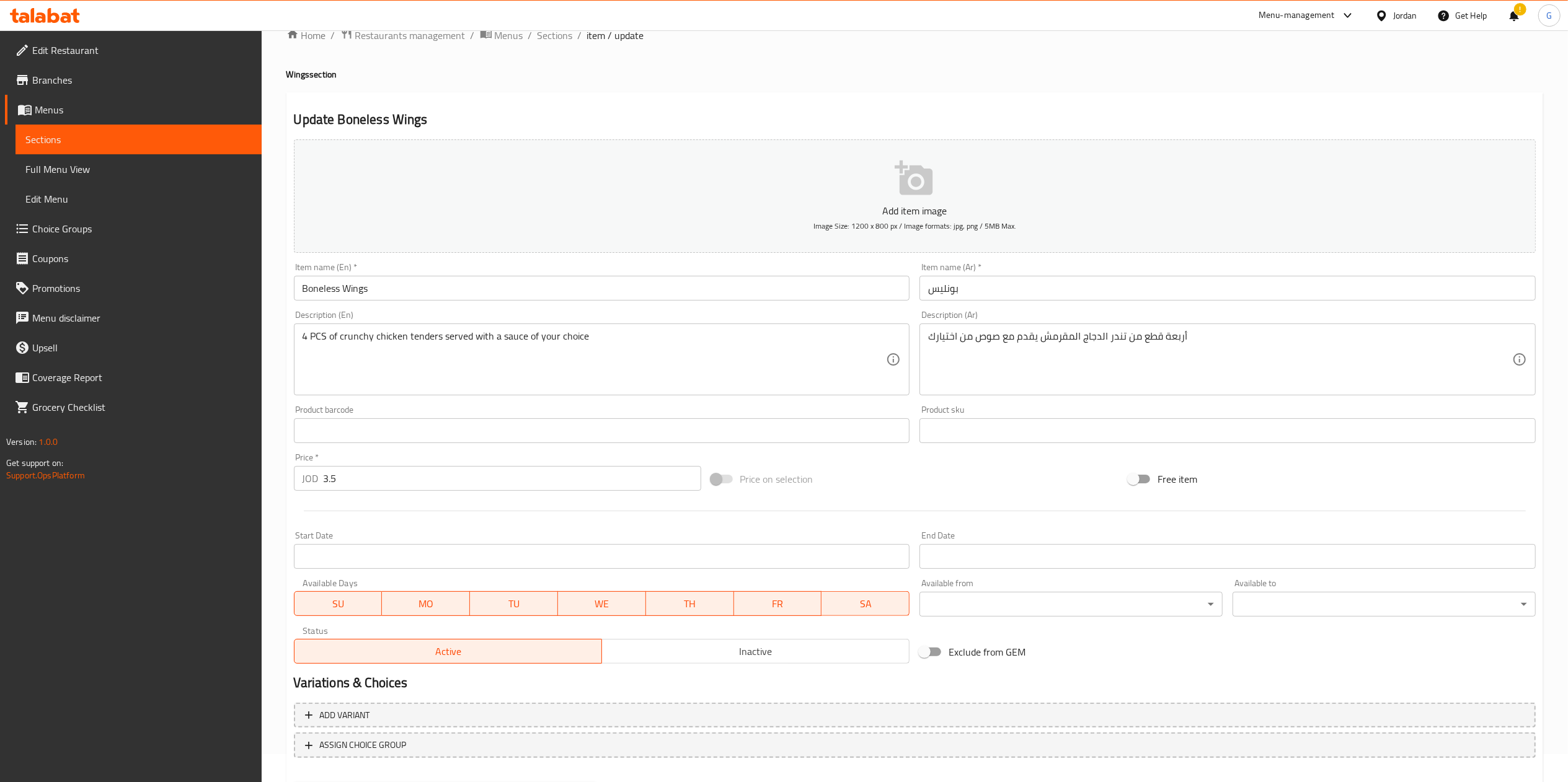
scroll to position [0, 0]
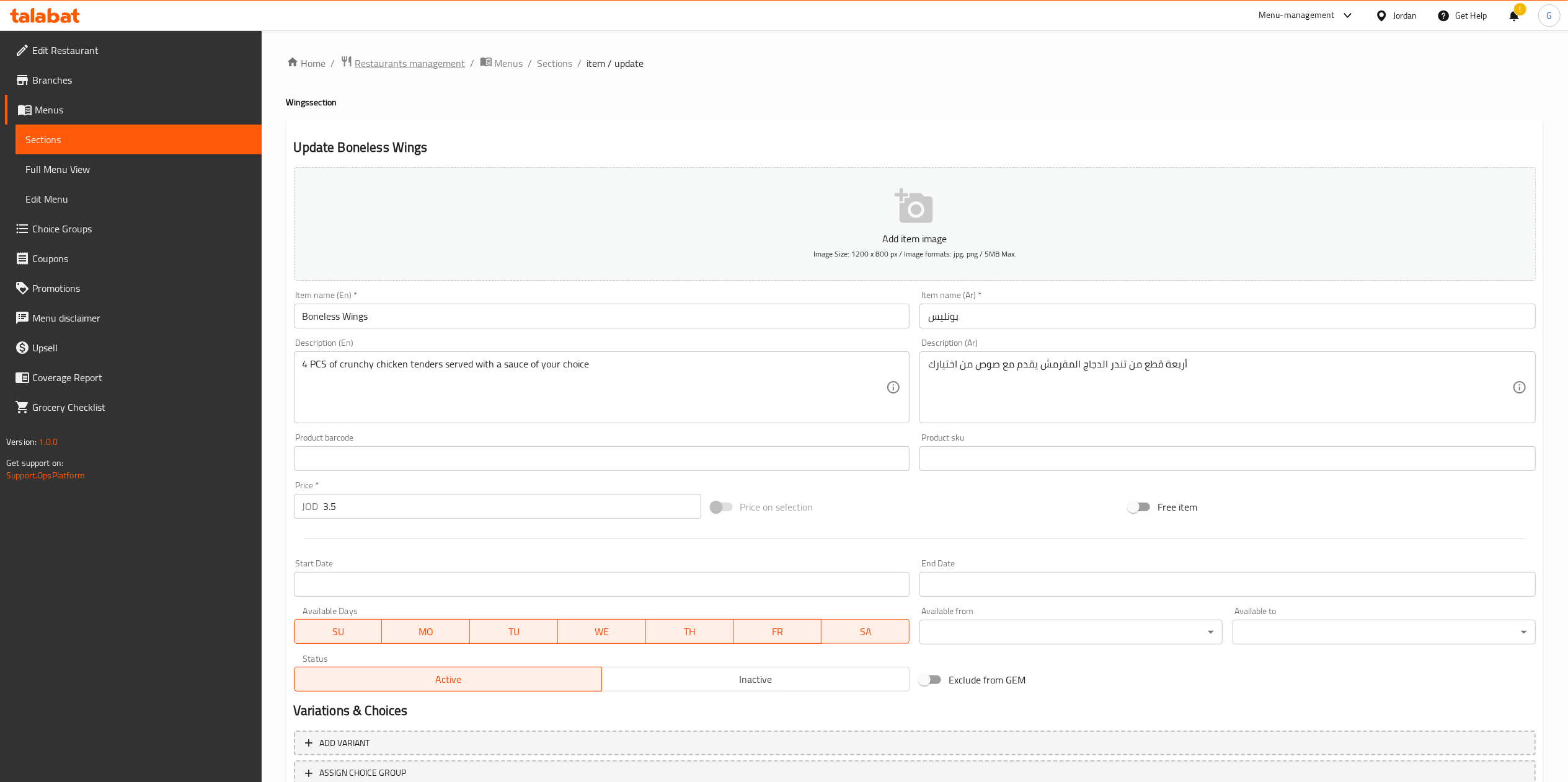
click at [429, 66] on span "Restaurants management" at bounding box center [411, 63] width 111 height 15
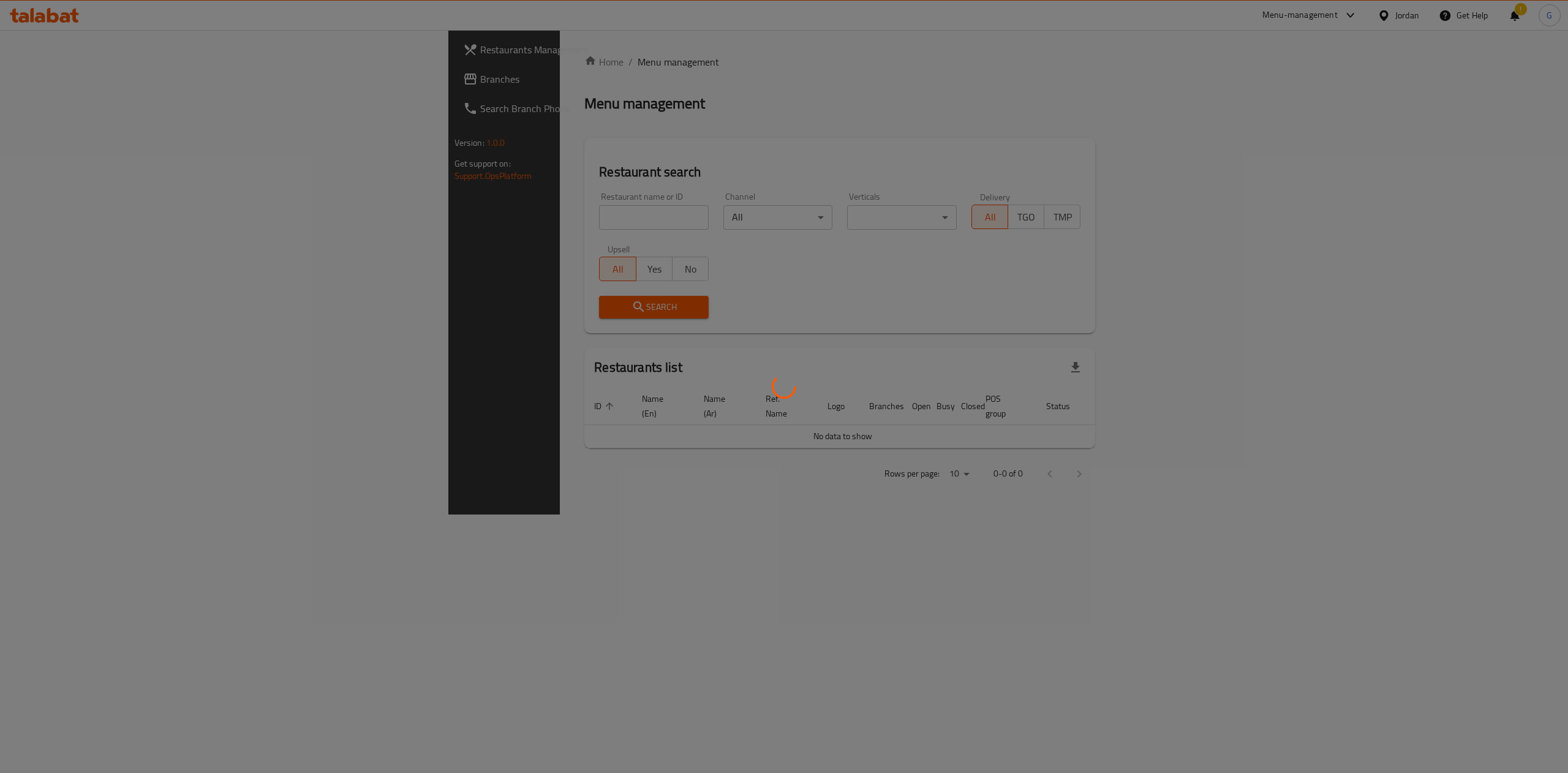
click at [46, 73] on div at bounding box center [784, 386] width 1568 height 773
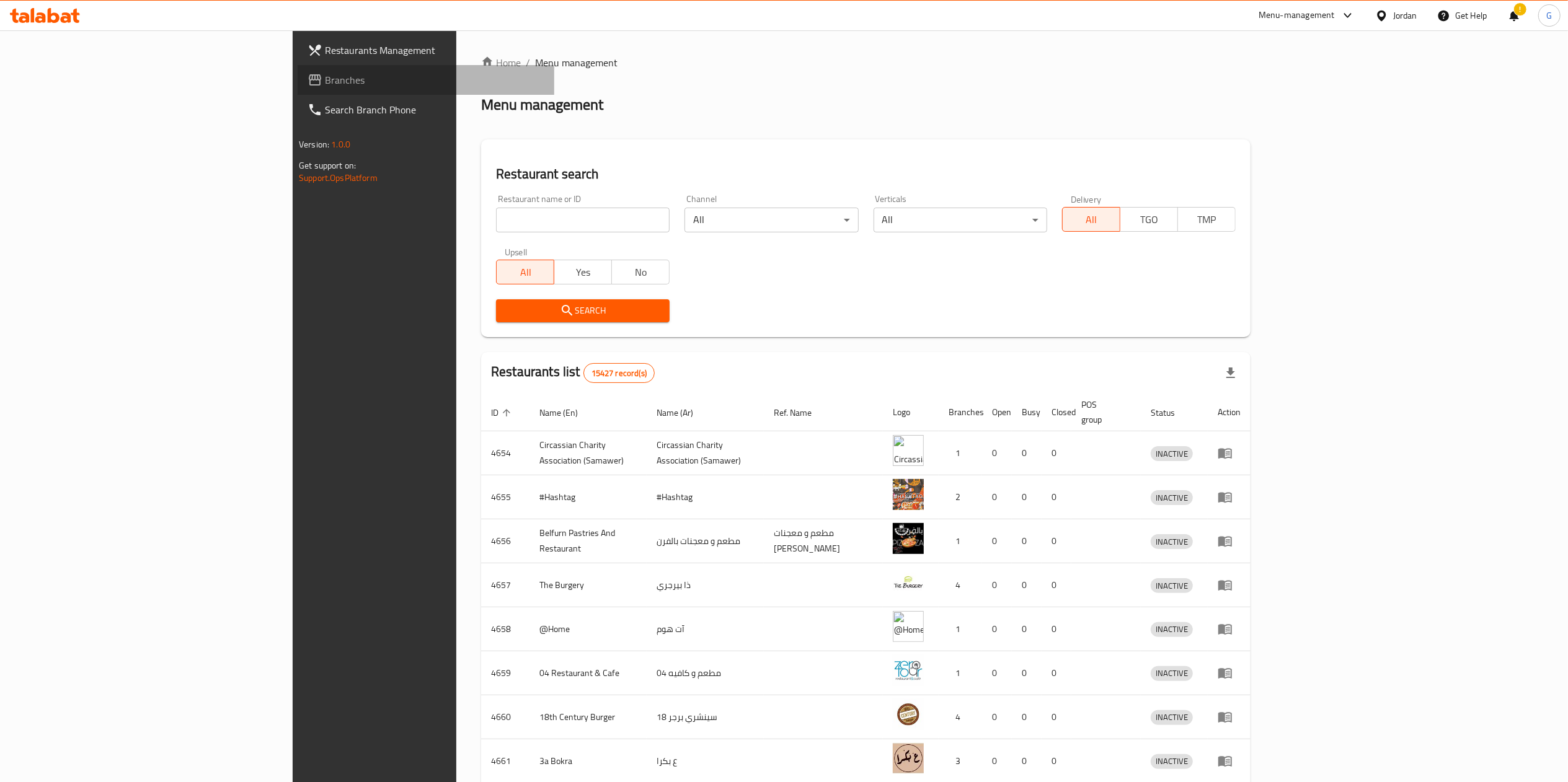
click at [325, 76] on span "Branches" at bounding box center [435, 79] width 220 height 15
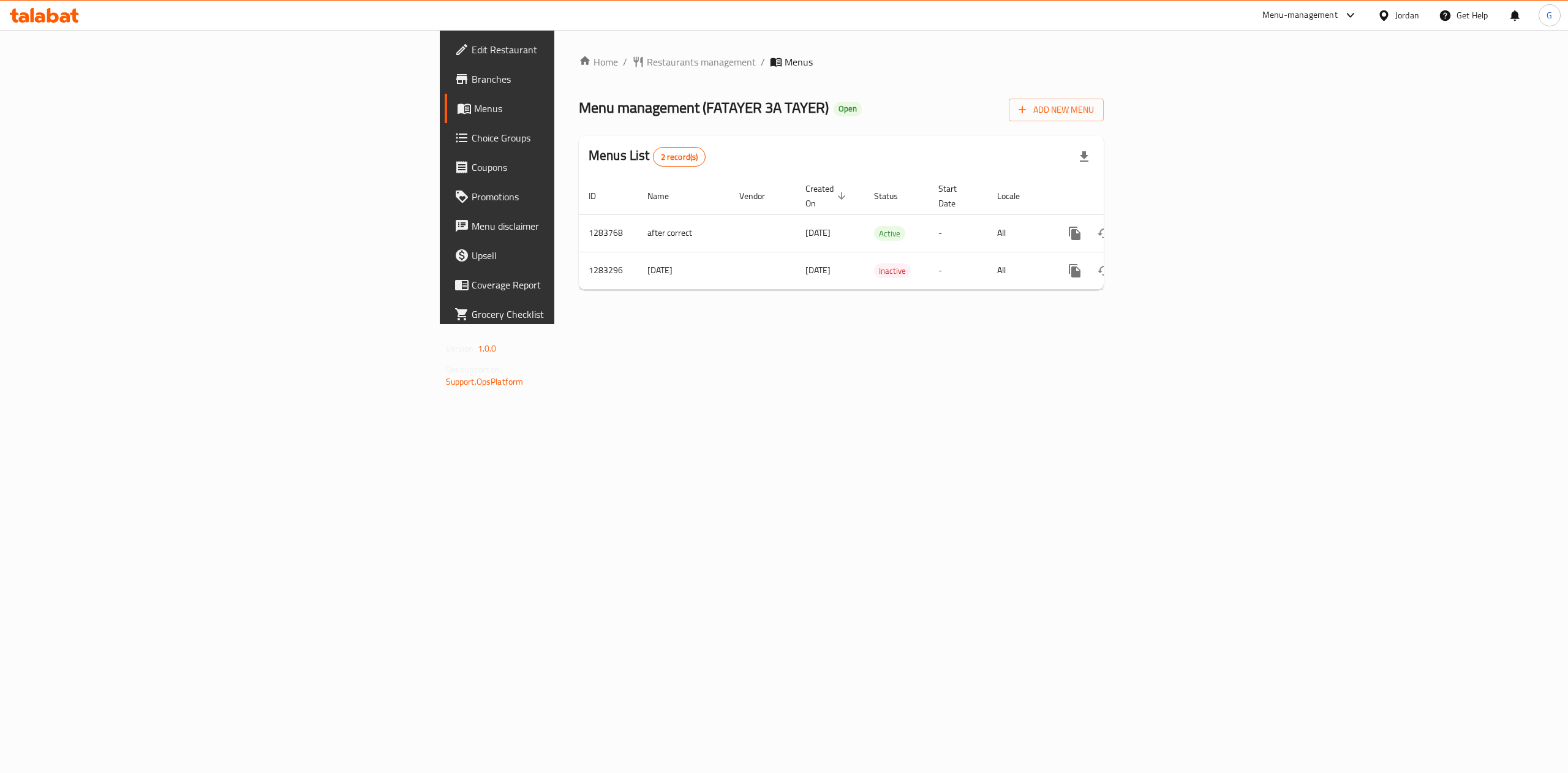
click at [1522, 210] on div at bounding box center [784, 386] width 1568 height 773
click at [1178, 219] on link "enhanced table" at bounding box center [1163, 233] width 29 height 29
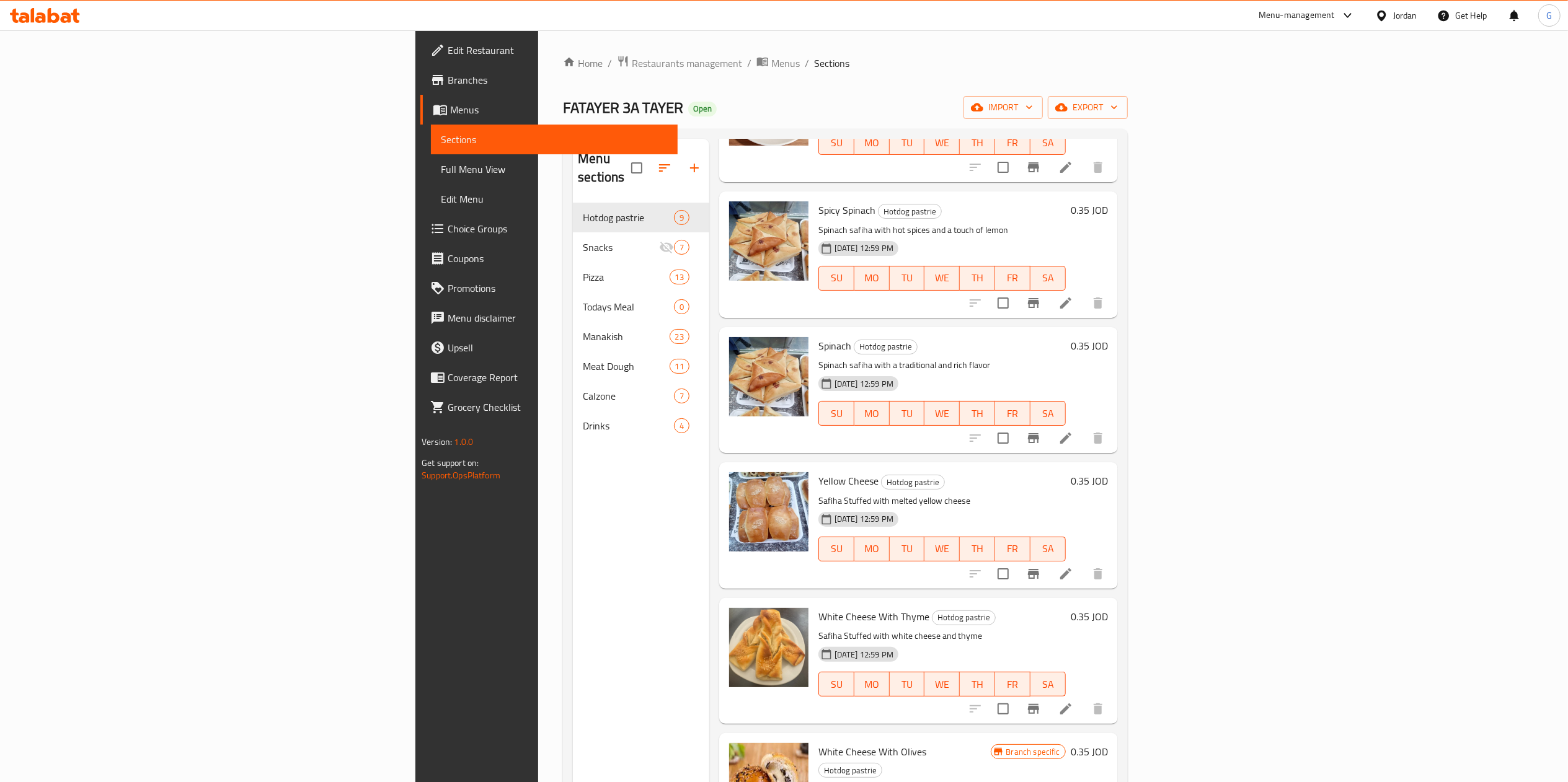
scroll to position [435, 0]
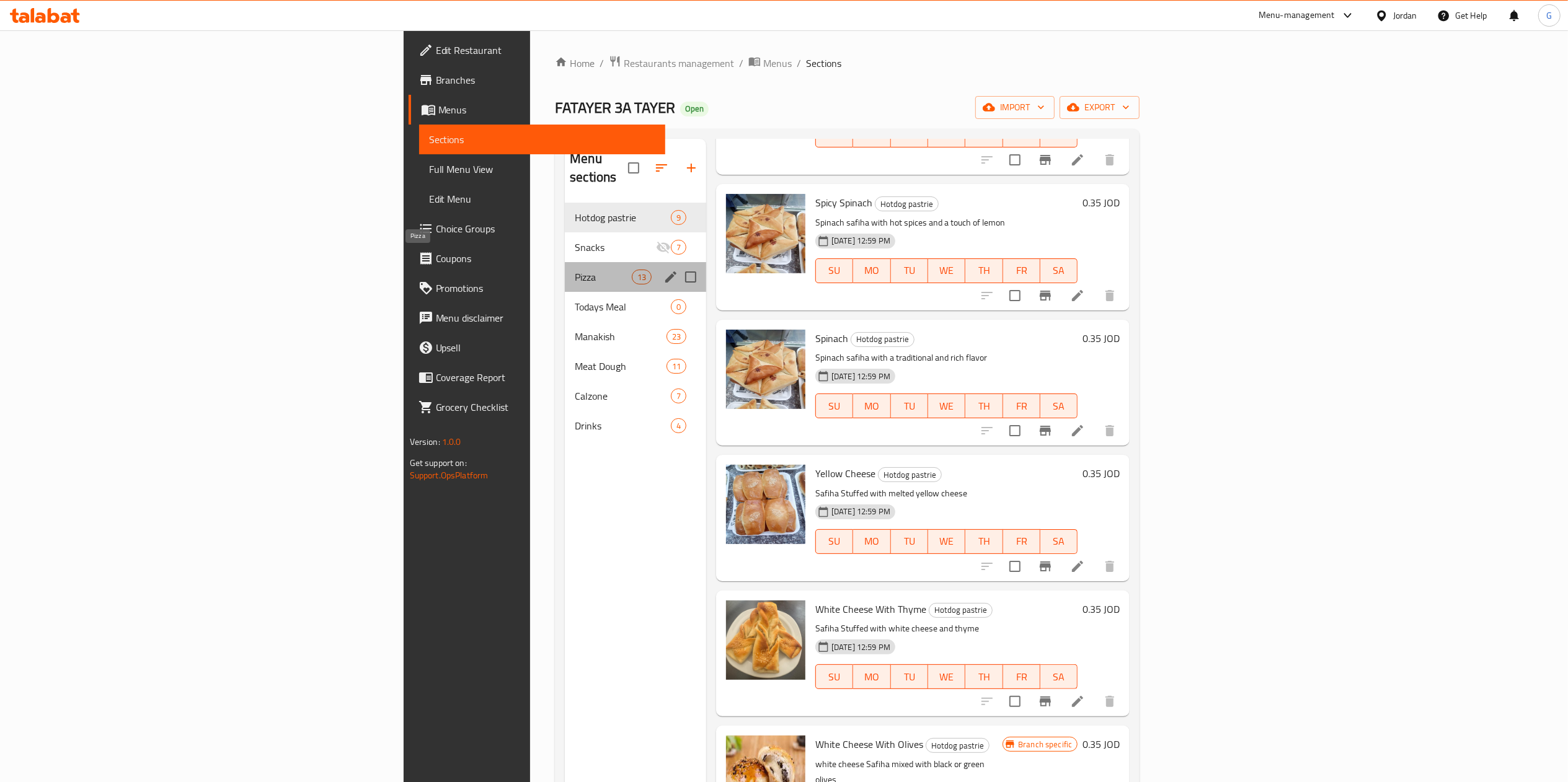
click at [575, 269] on span "Pizza" at bounding box center [604, 277] width 57 height 15
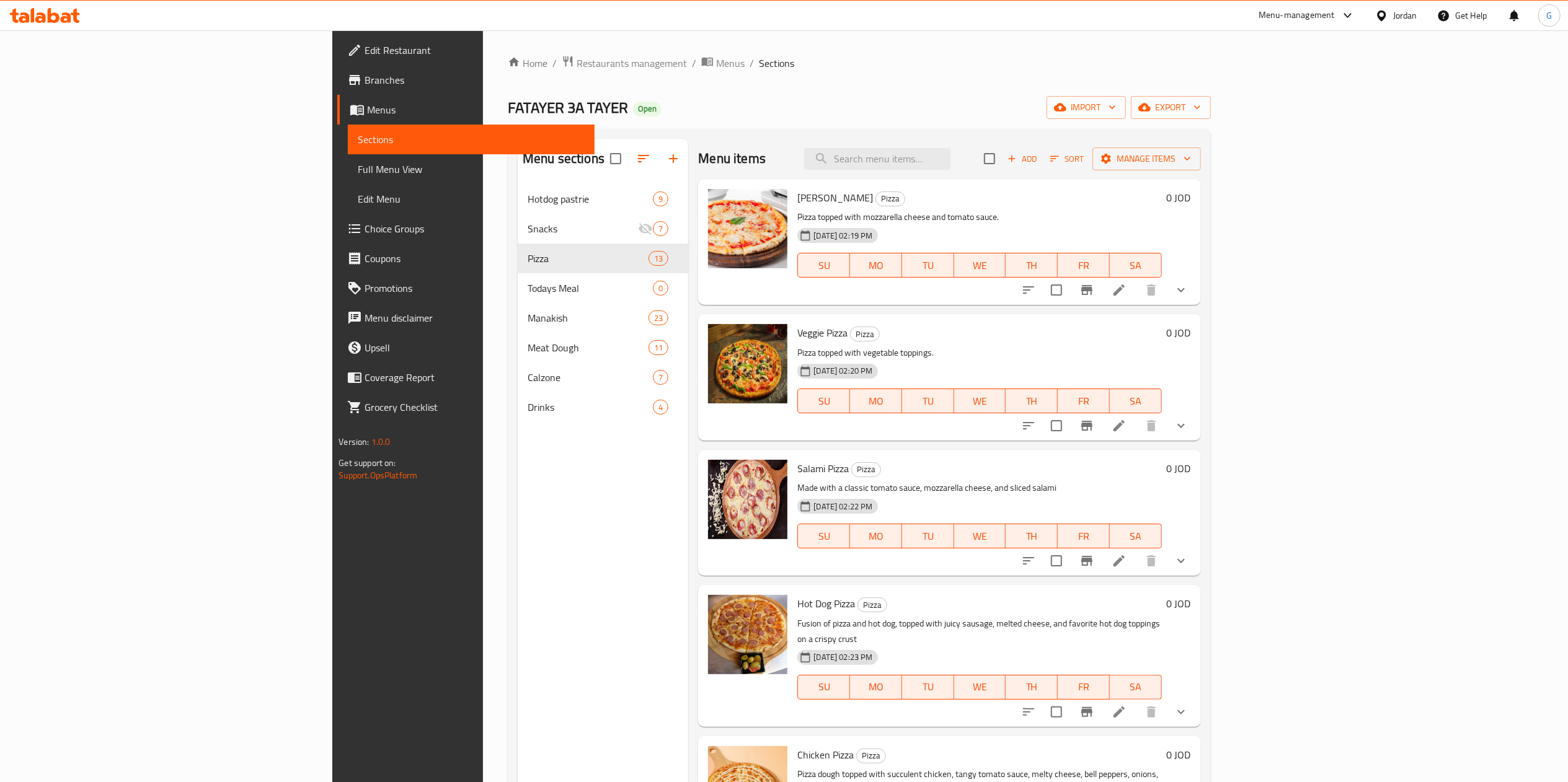
click at [797, 198] on span "[PERSON_NAME]" at bounding box center [835, 198] width 76 height 18
copy h6 "[PERSON_NAME]"
click at [797, 331] on span "Veggie Pizza" at bounding box center [822, 333] width 50 height 18
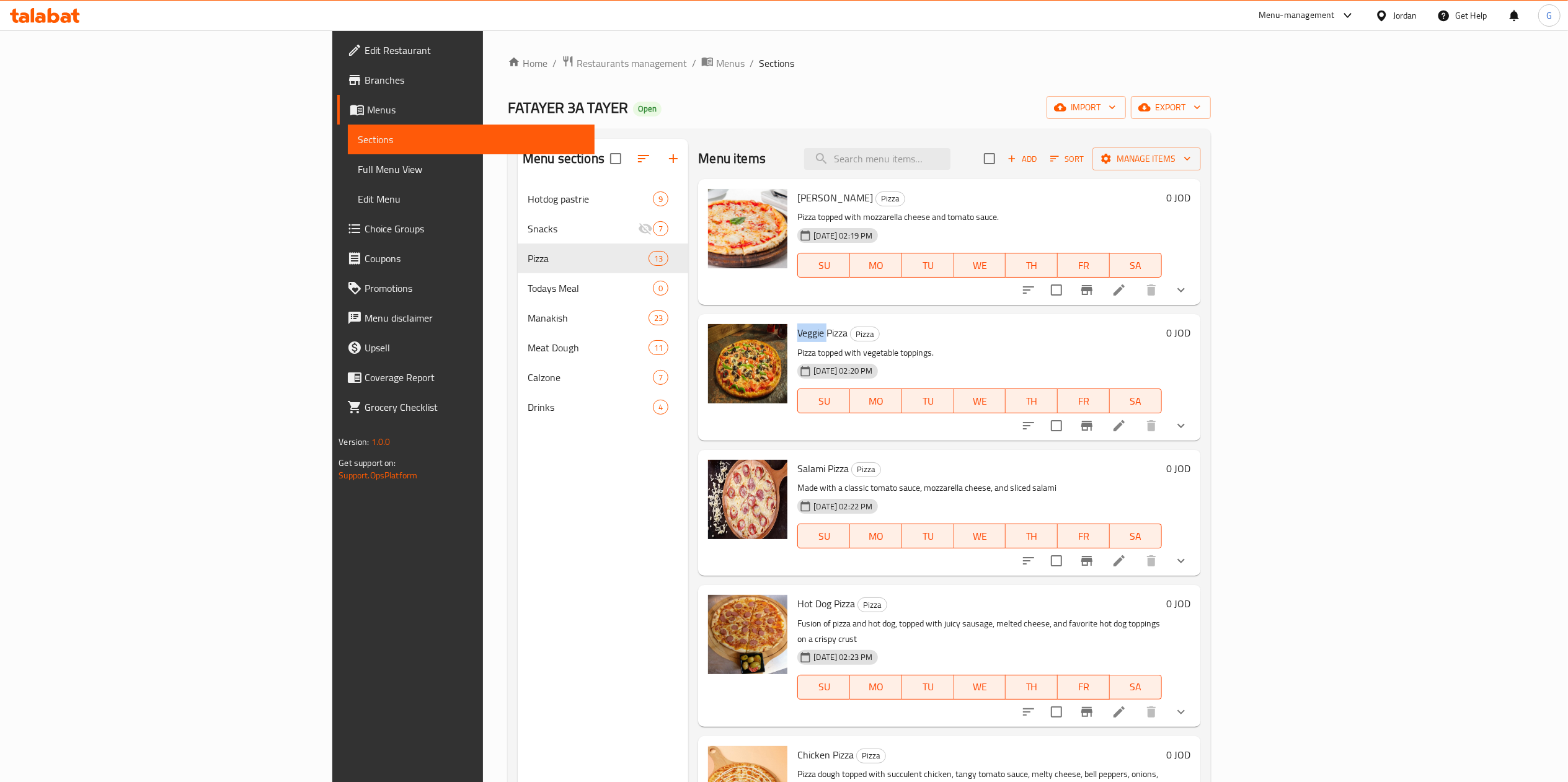
click at [797, 331] on span "Veggie Pizza" at bounding box center [822, 333] width 50 height 18
copy h6 "Veggie Pizza"
drag, startPoint x: 755, startPoint y: 479, endPoint x: 747, endPoint y: 472, distance: 10.6
click at [792, 472] on div "Salami Pizza Pizza Made with a classic tomato sauce, mozzarella cheese, and sli…" at bounding box center [979, 513] width 374 height 116
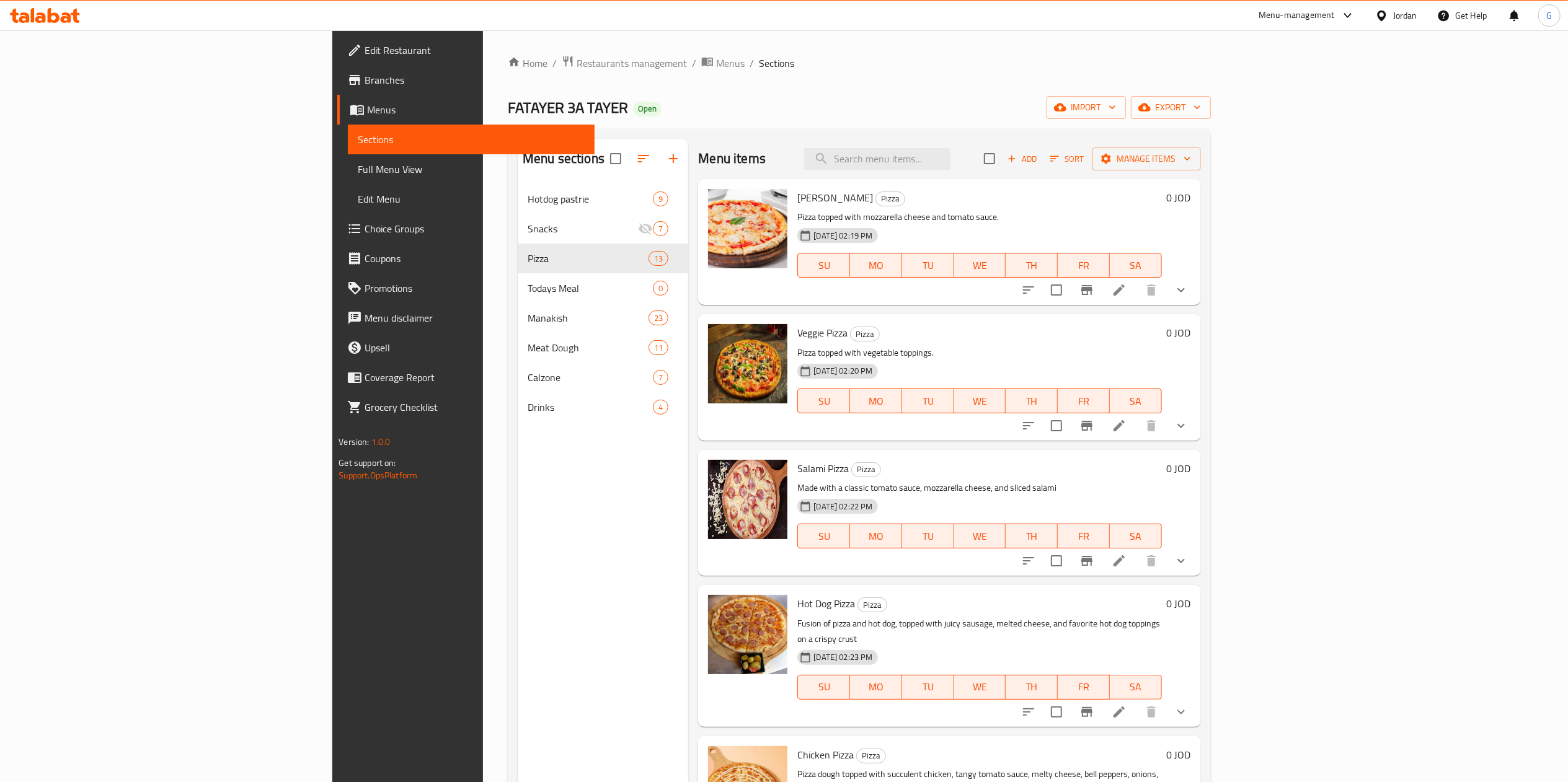
click at [797, 472] on span "Salami Pizza" at bounding box center [823, 469] width 52 height 18
copy h6 "Salami Pizza"
click at [797, 607] on span "Hot Dog Pizza" at bounding box center [825, 603] width 57 height 18
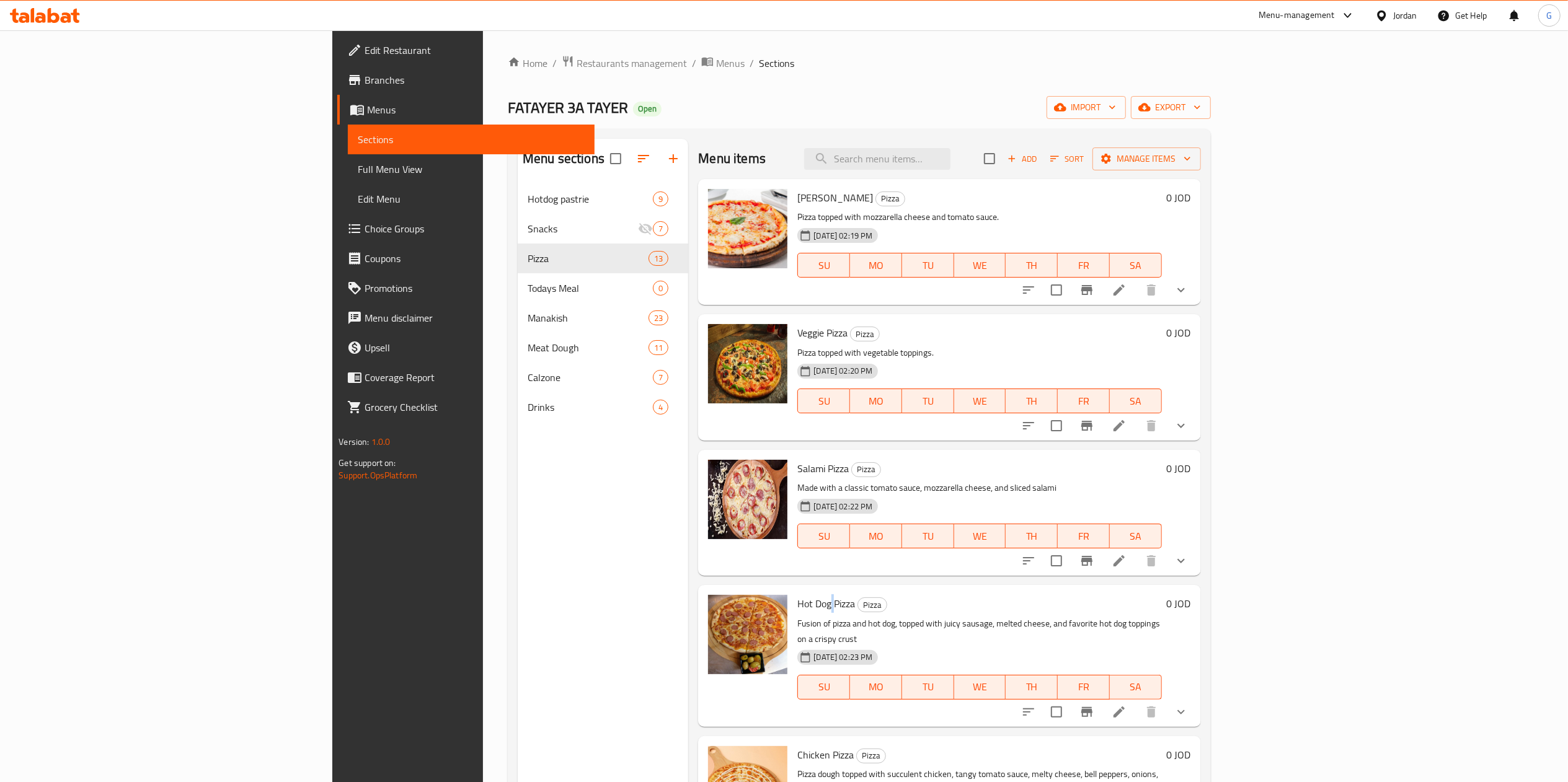
click at [797, 607] on span "Hot Dog Pizza" at bounding box center [825, 603] width 57 height 18
copy h6 "Hot Dog Pizza"
click at [797, 746] on span "Chicken Pizza" at bounding box center [825, 755] width 57 height 18
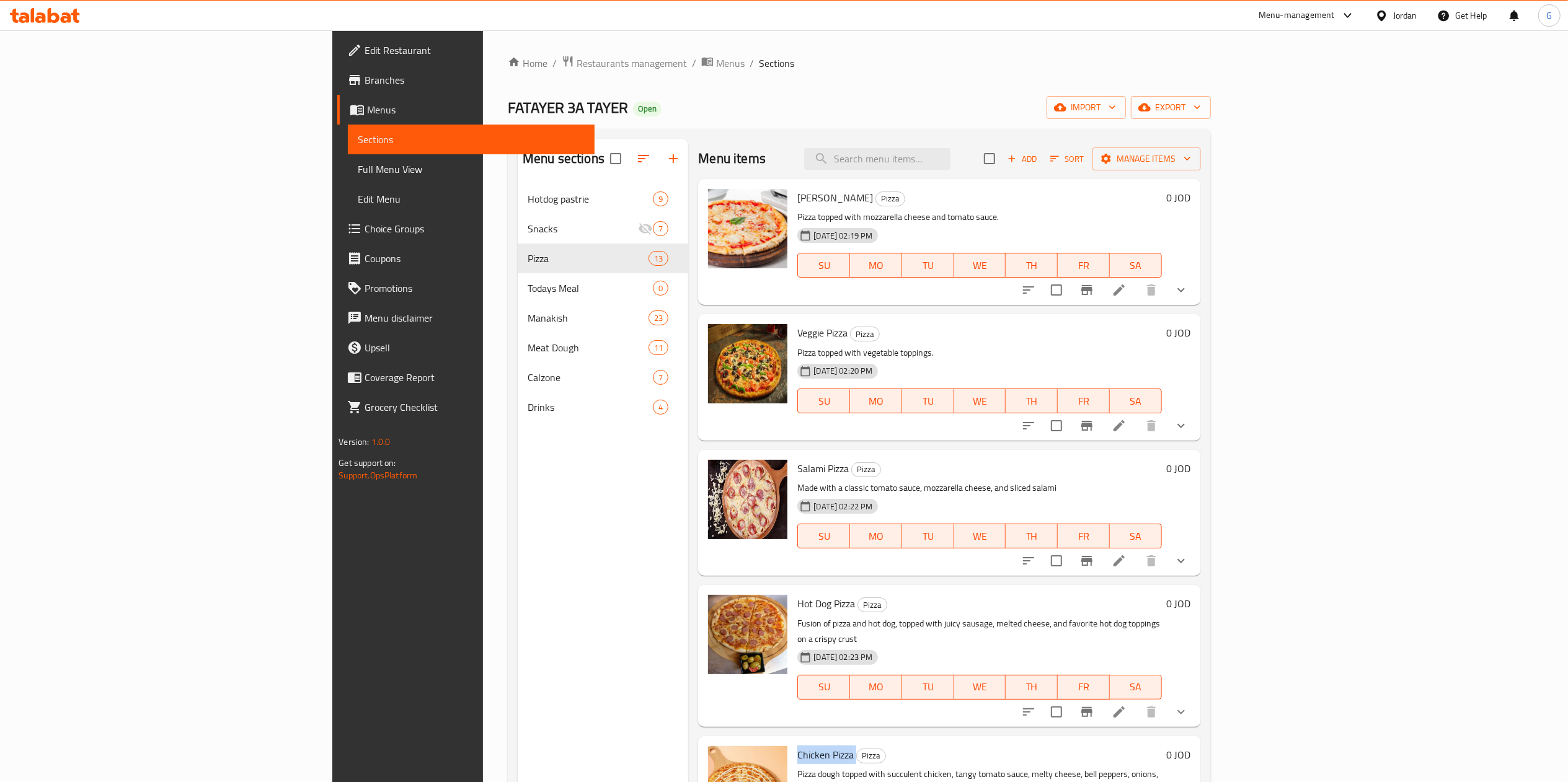
click at [797, 746] on span "Chicken Pizza" at bounding box center [825, 755] width 57 height 18
copy h6 "Chicken Pizza"
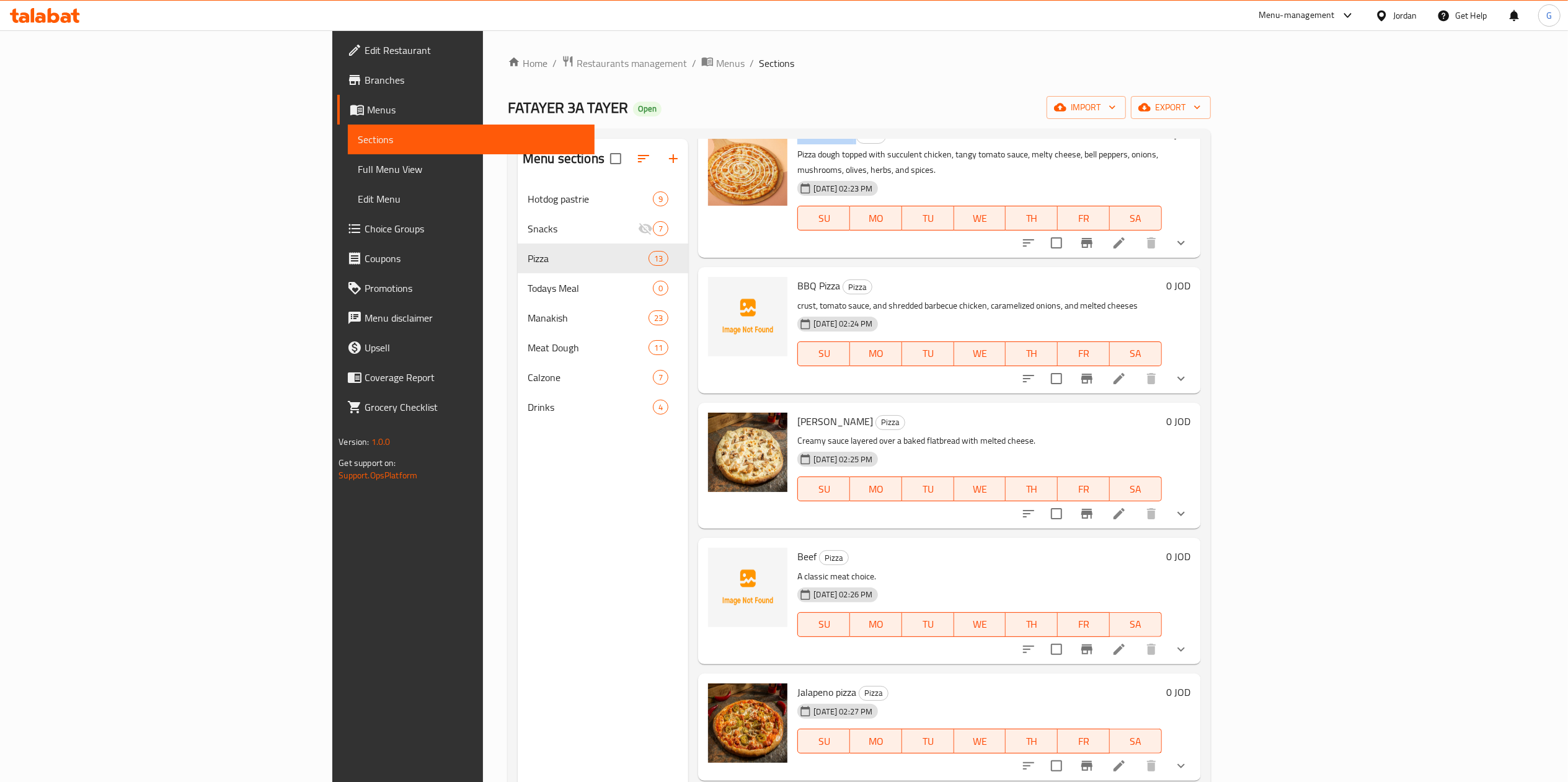
scroll to position [625, 0]
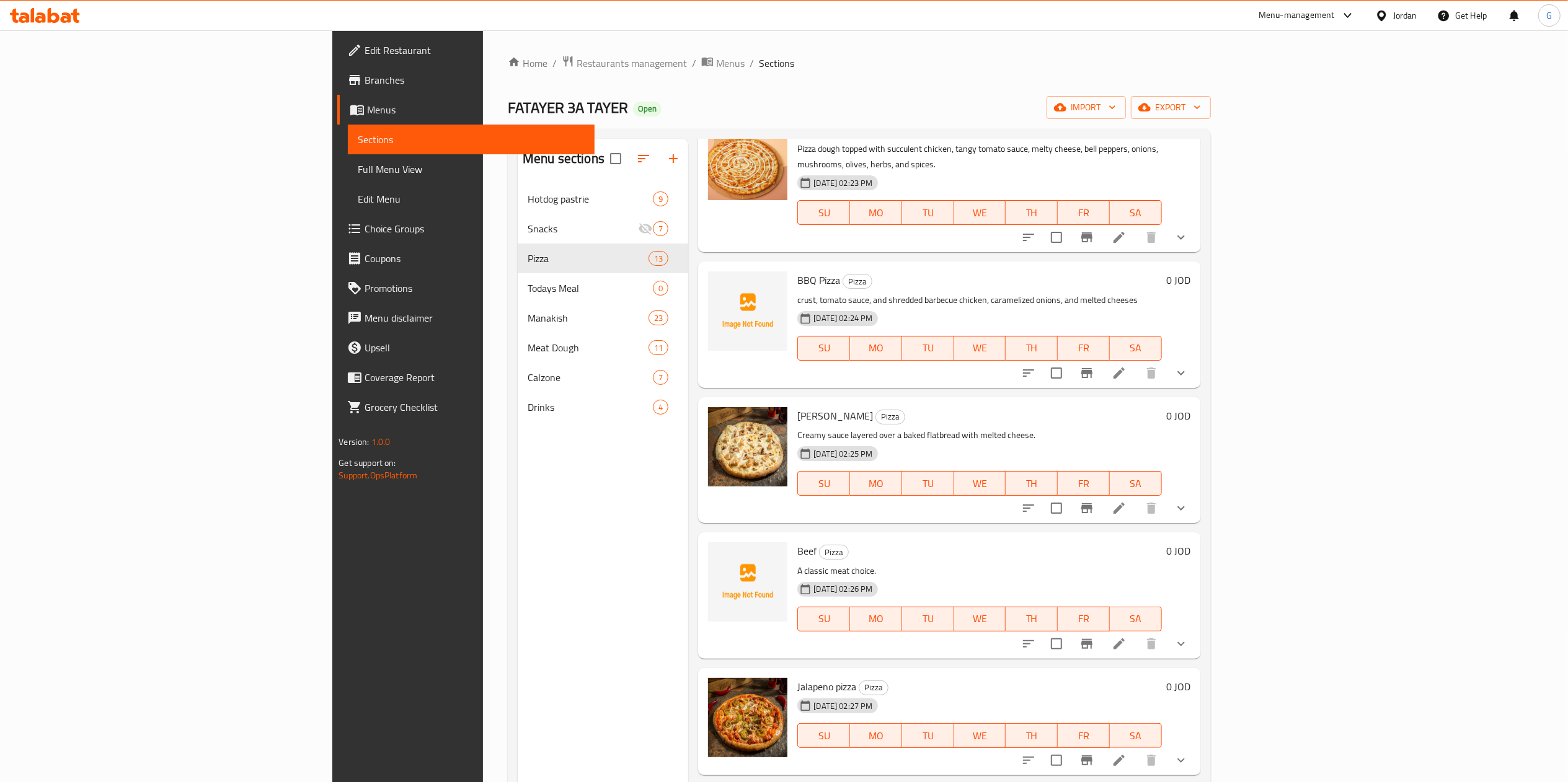
click at [797, 271] on span "BBQ Pizza" at bounding box center [818, 280] width 43 height 18
copy h6 "BBQ Pizza"
click at [797, 407] on span "[PERSON_NAME]" at bounding box center [835, 416] width 76 height 18
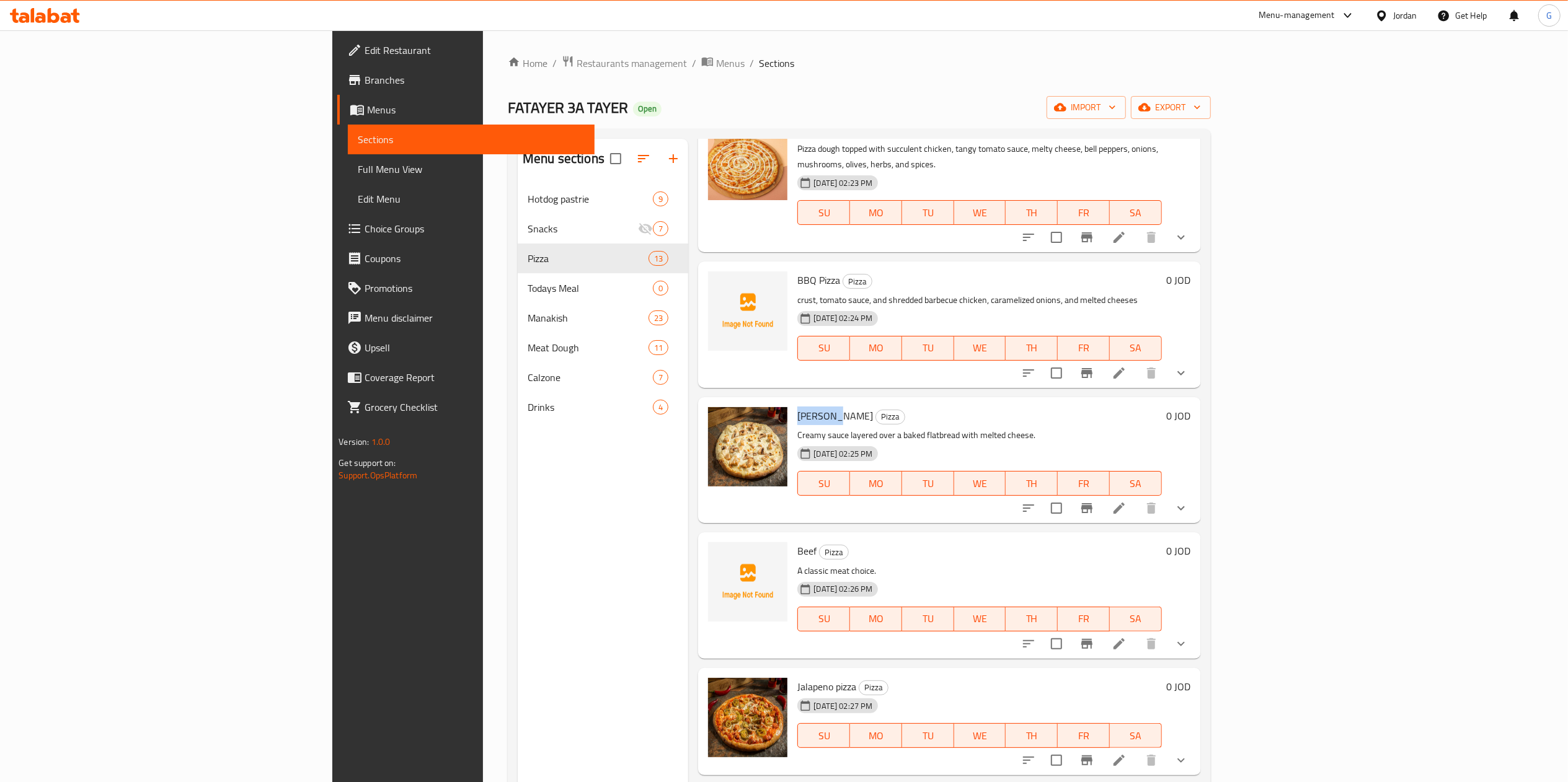
click at [797, 407] on span "[PERSON_NAME]" at bounding box center [835, 416] width 76 height 18
copy h6 "[PERSON_NAME]"
click at [797, 542] on span "Beef" at bounding box center [806, 551] width 19 height 18
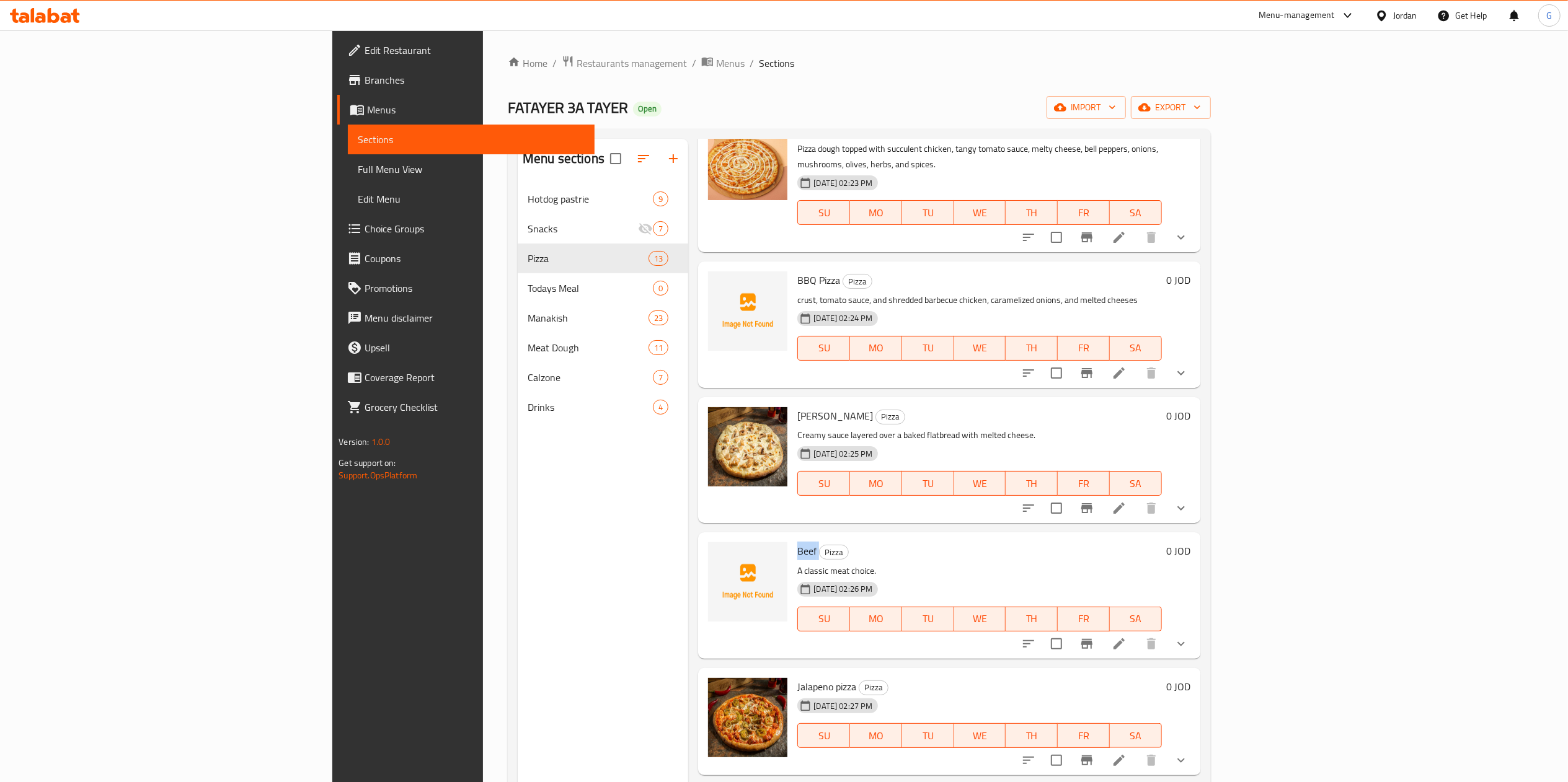
copy h6 "Beef"
click at [797, 678] on span "Jalapeno pizza" at bounding box center [826, 687] width 59 height 18
copy h6 "Jalapeno pizza"
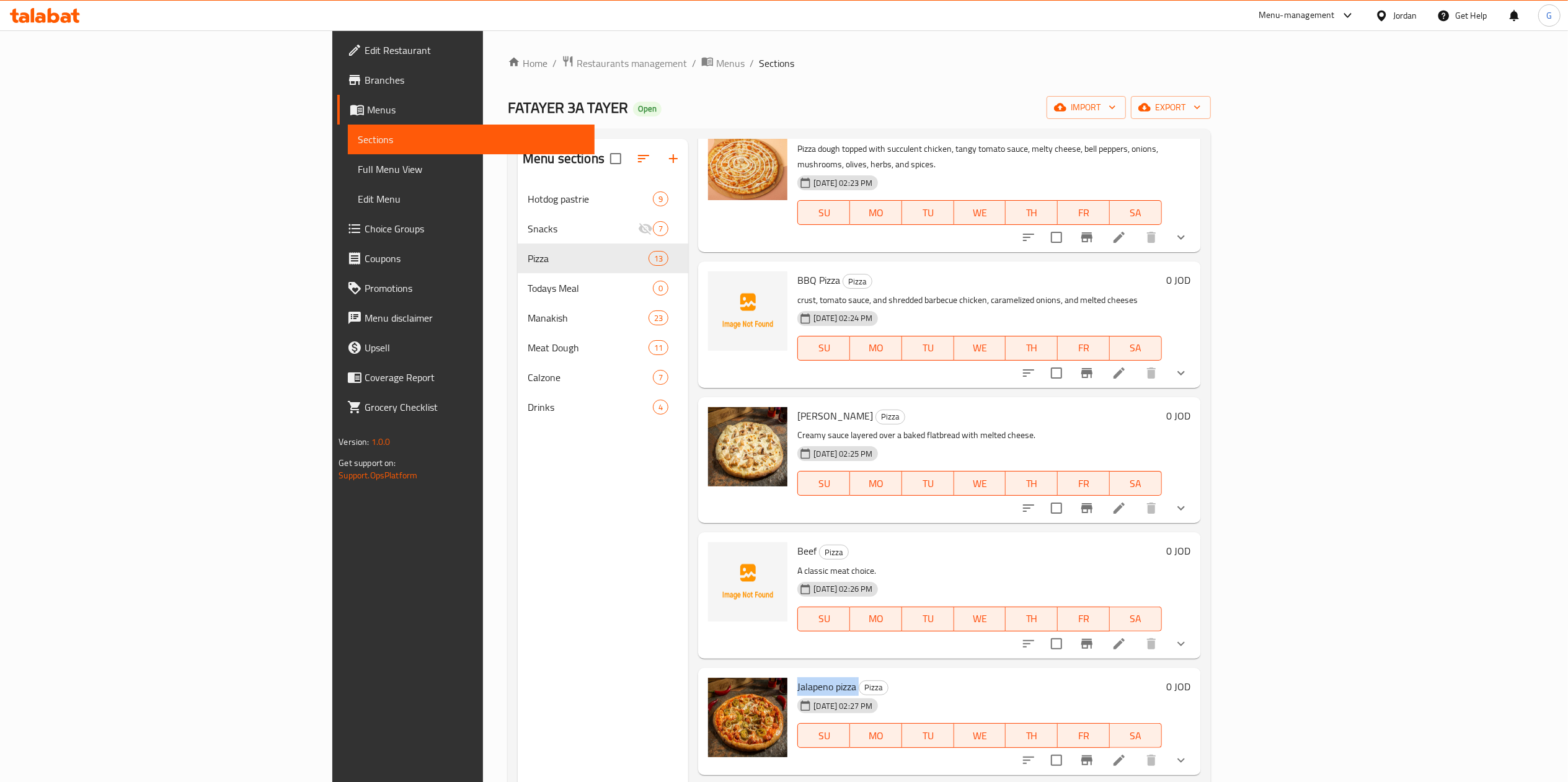
scroll to position [990, 0]
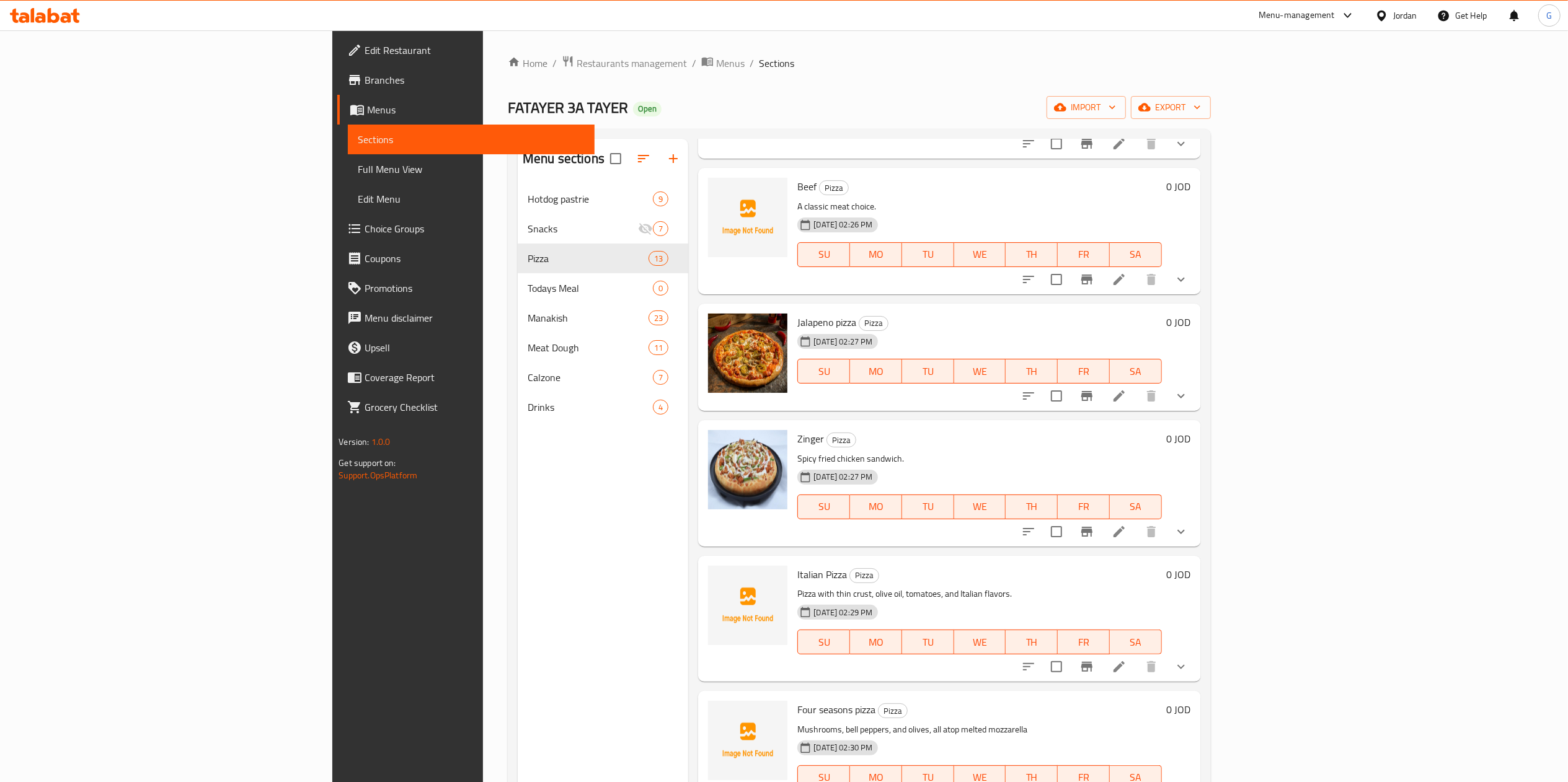
click at [797, 430] on span "Zinger" at bounding box center [811, 439] width 27 height 18
copy h6 "Zinger"
click at [797, 565] on span "Italian Pizza" at bounding box center [822, 574] width 50 height 18
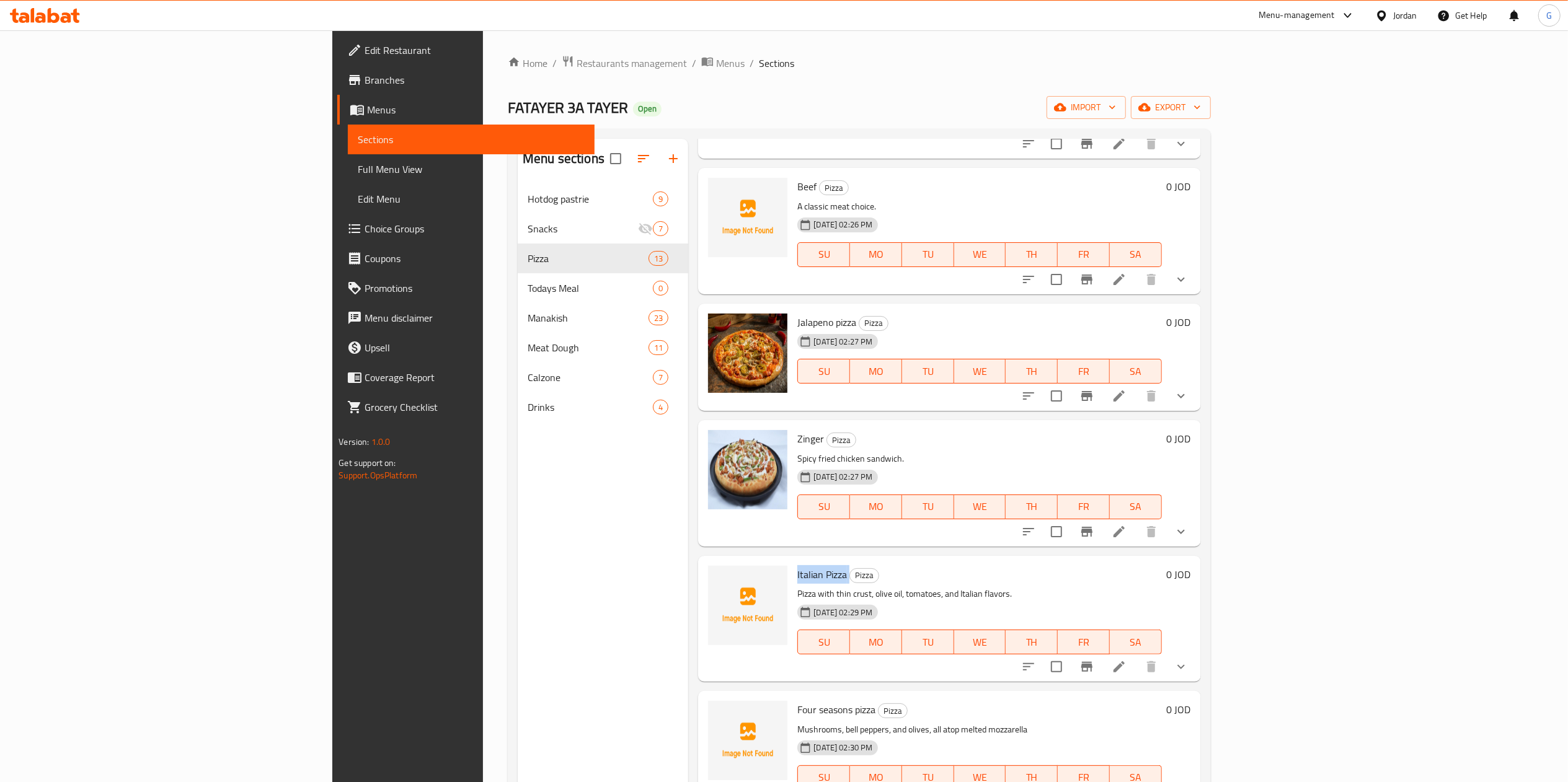
click at [797, 565] on span "Italian Pizza" at bounding box center [822, 574] width 50 height 18
click at [797, 700] on span "Four seasons pizza" at bounding box center [836, 710] width 78 height 18
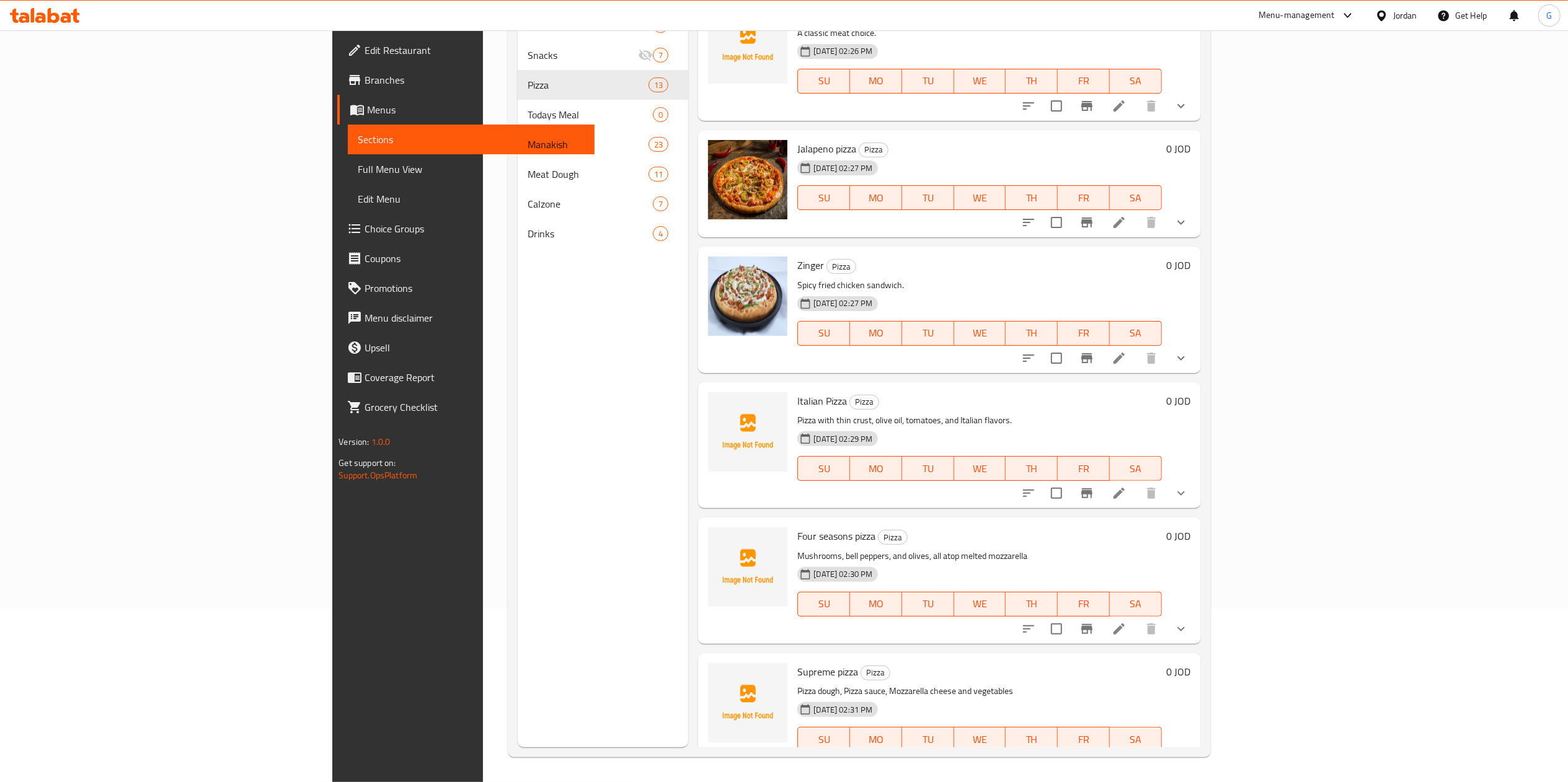
click at [797, 663] on span "Supreme pizza" at bounding box center [828, 672] width 61 height 18
click at [483, 500] on div "Home / Restaurants management / Menus / Sections FATAYER 3A TAYER Open import e…" at bounding box center [859, 319] width 752 height 925
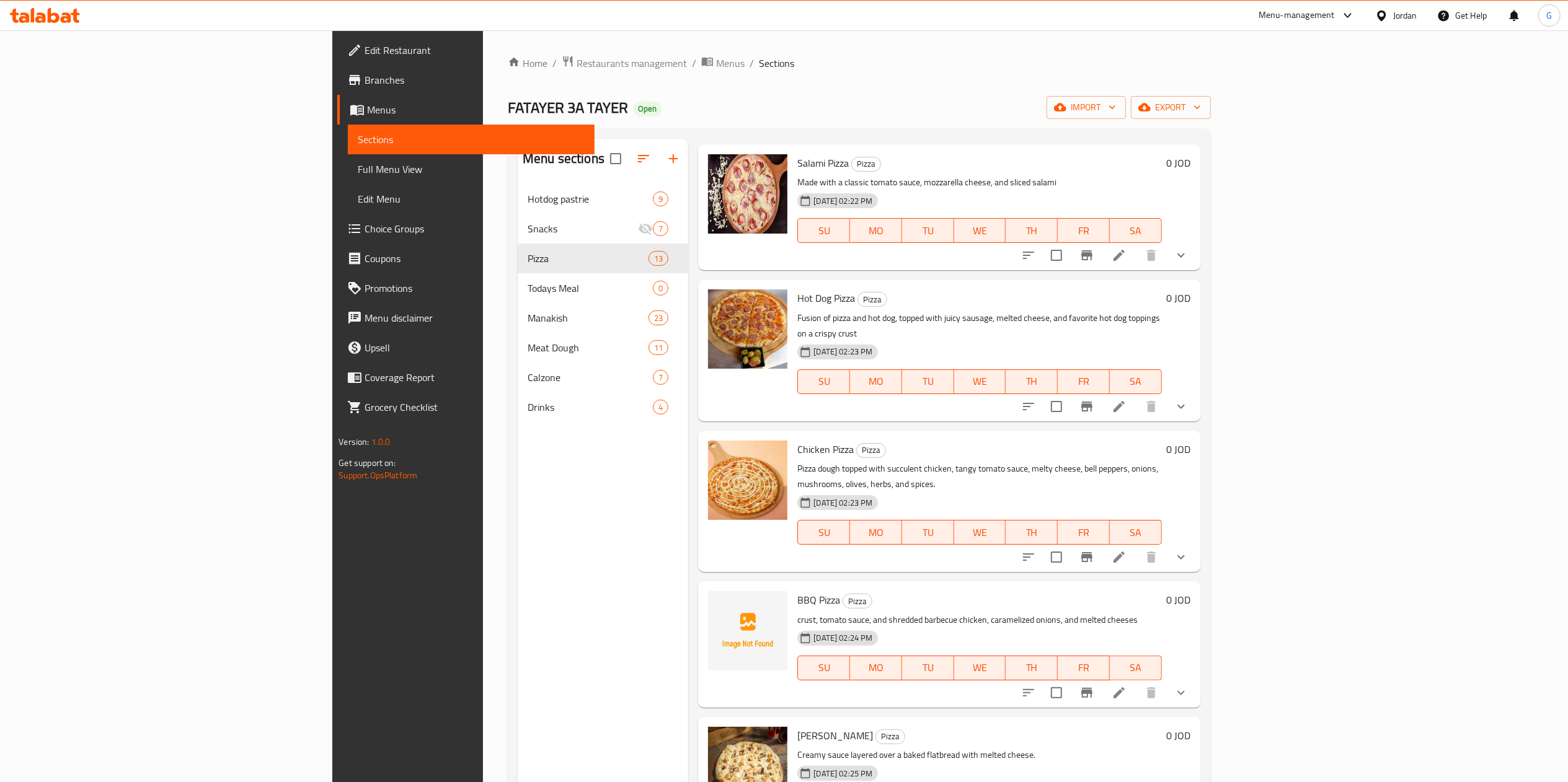
scroll to position [0, 0]
